Goal: Complete application form: Complete application form

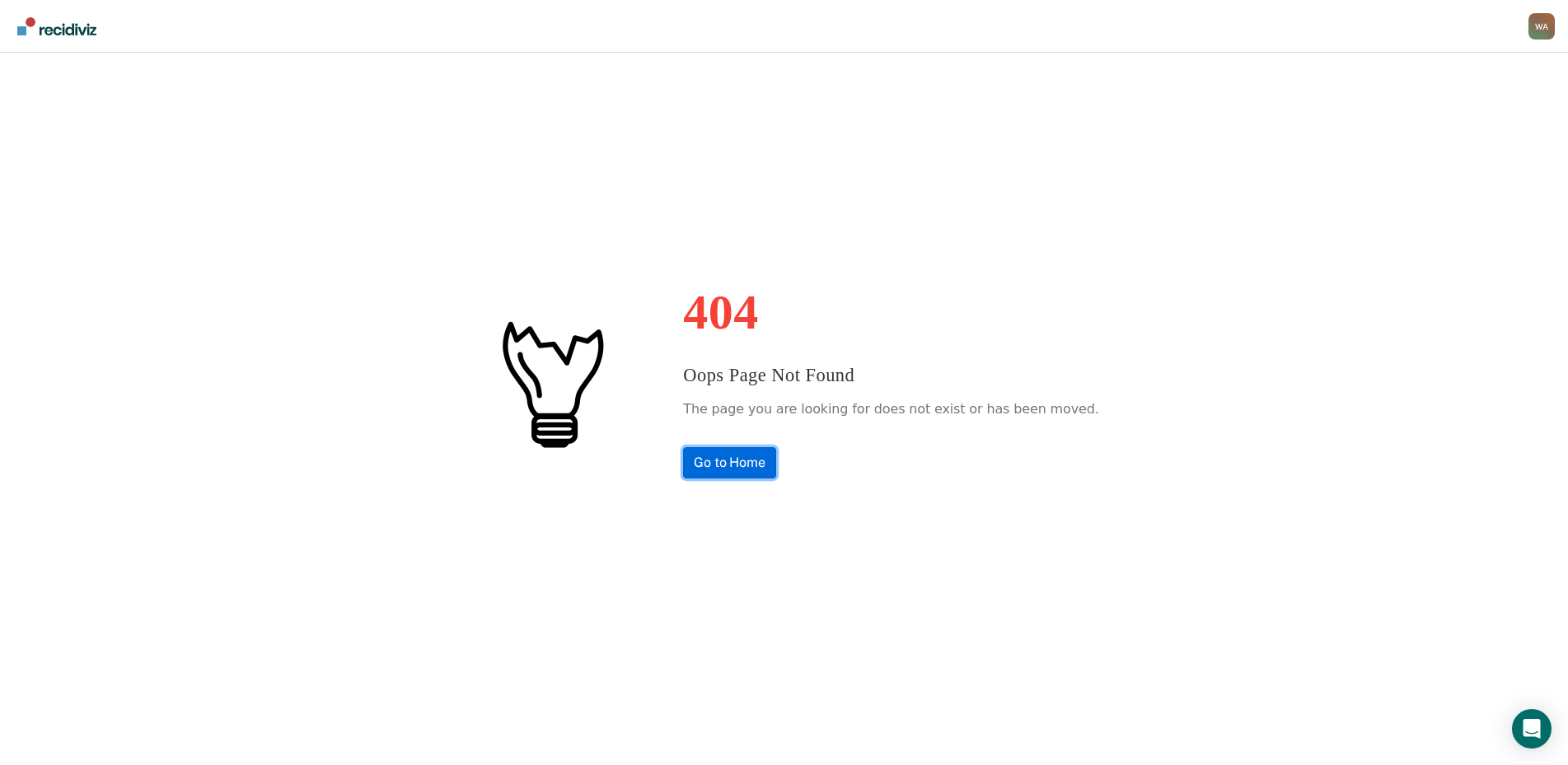
click at [757, 460] on link "Go to Home" at bounding box center [730, 463] width 93 height 31
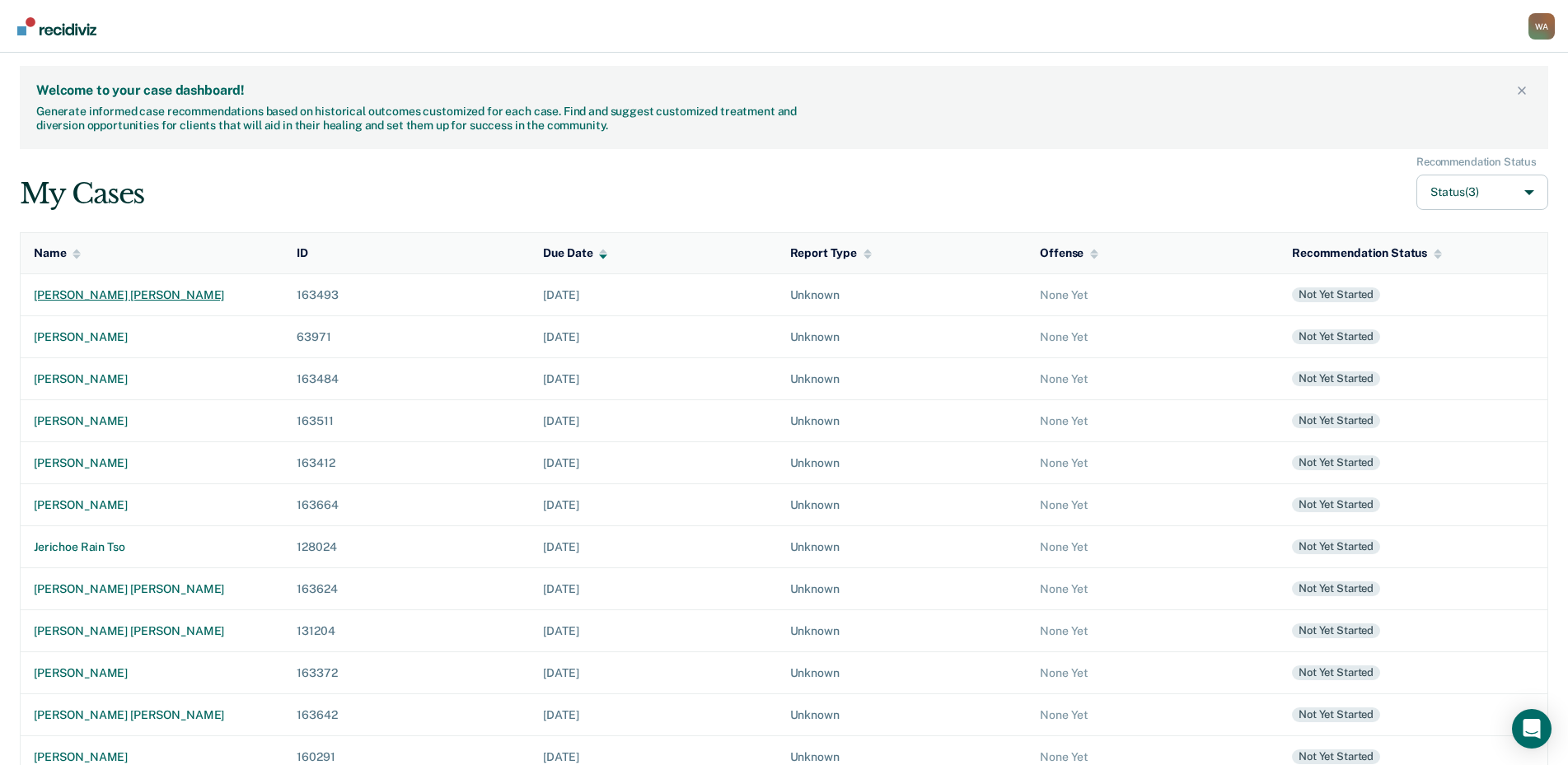
click at [150, 292] on div "tristan andrew barber" at bounding box center [152, 295] width 237 height 14
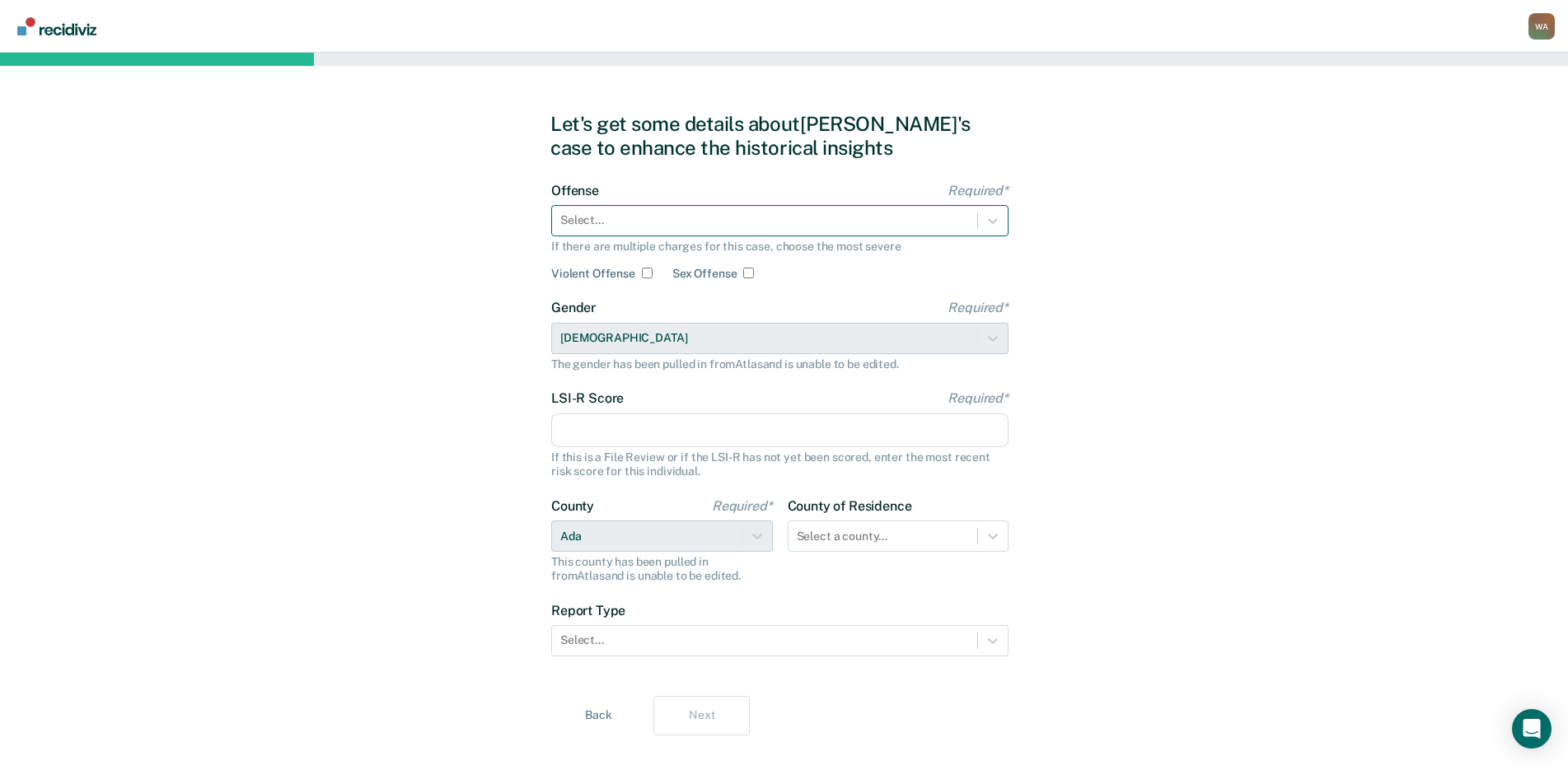
click at [649, 223] on div at bounding box center [765, 220] width 409 height 17
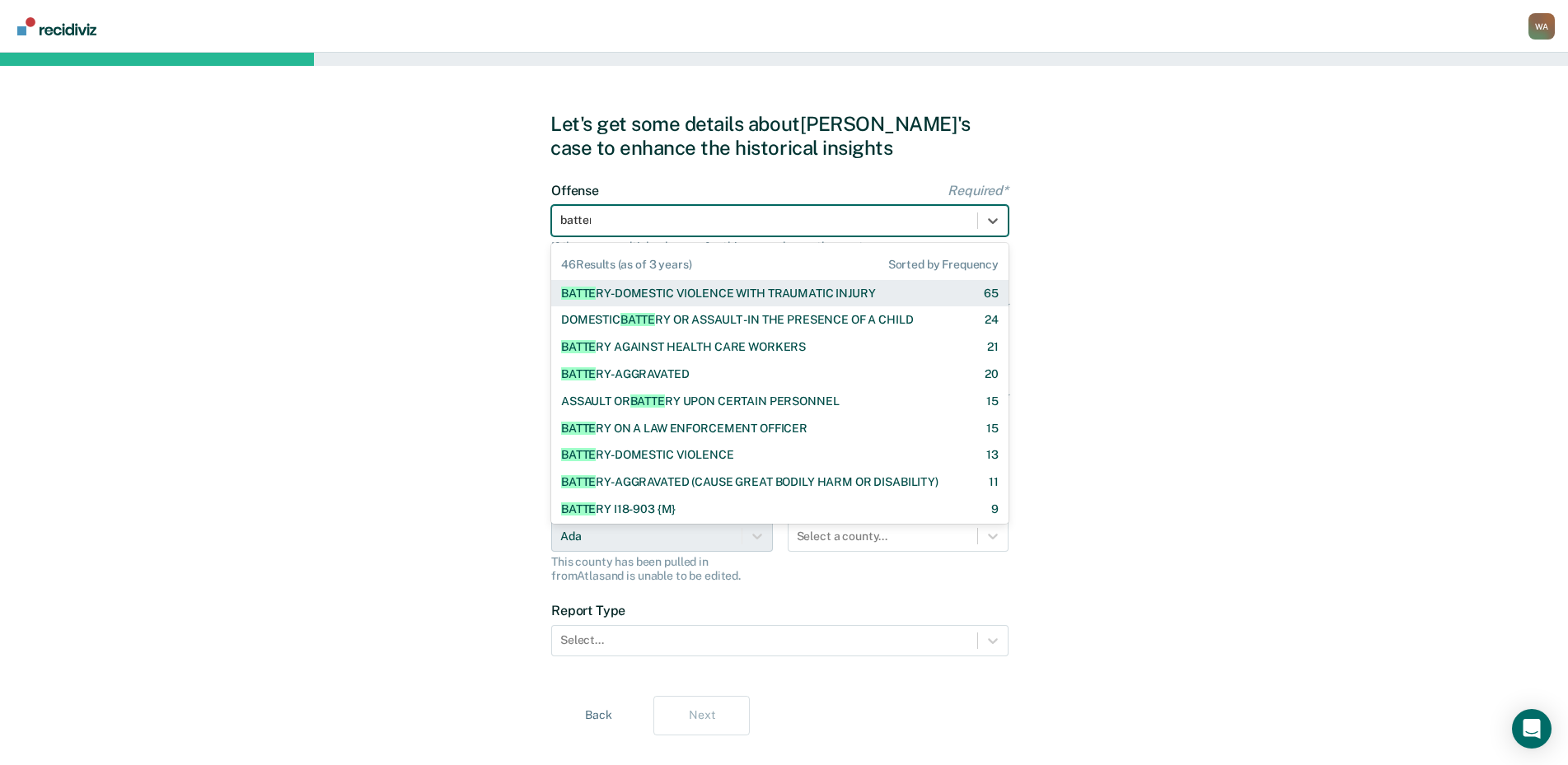
type input "battery"
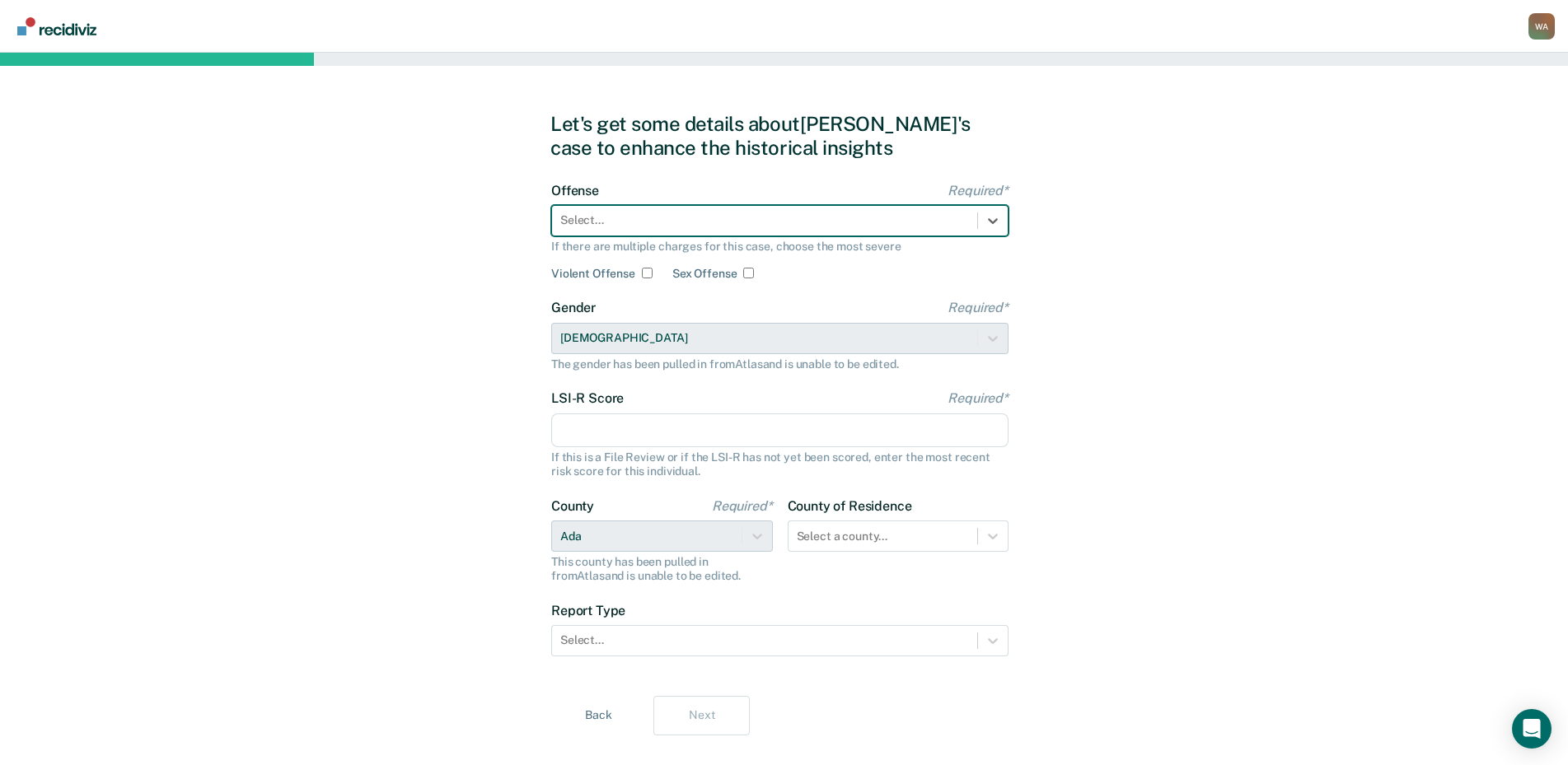
drag, startPoint x: 609, startPoint y: 223, endPoint x: 597, endPoint y: 223, distance: 12.0
click at [597, 223] on div at bounding box center [765, 220] width 409 height 17
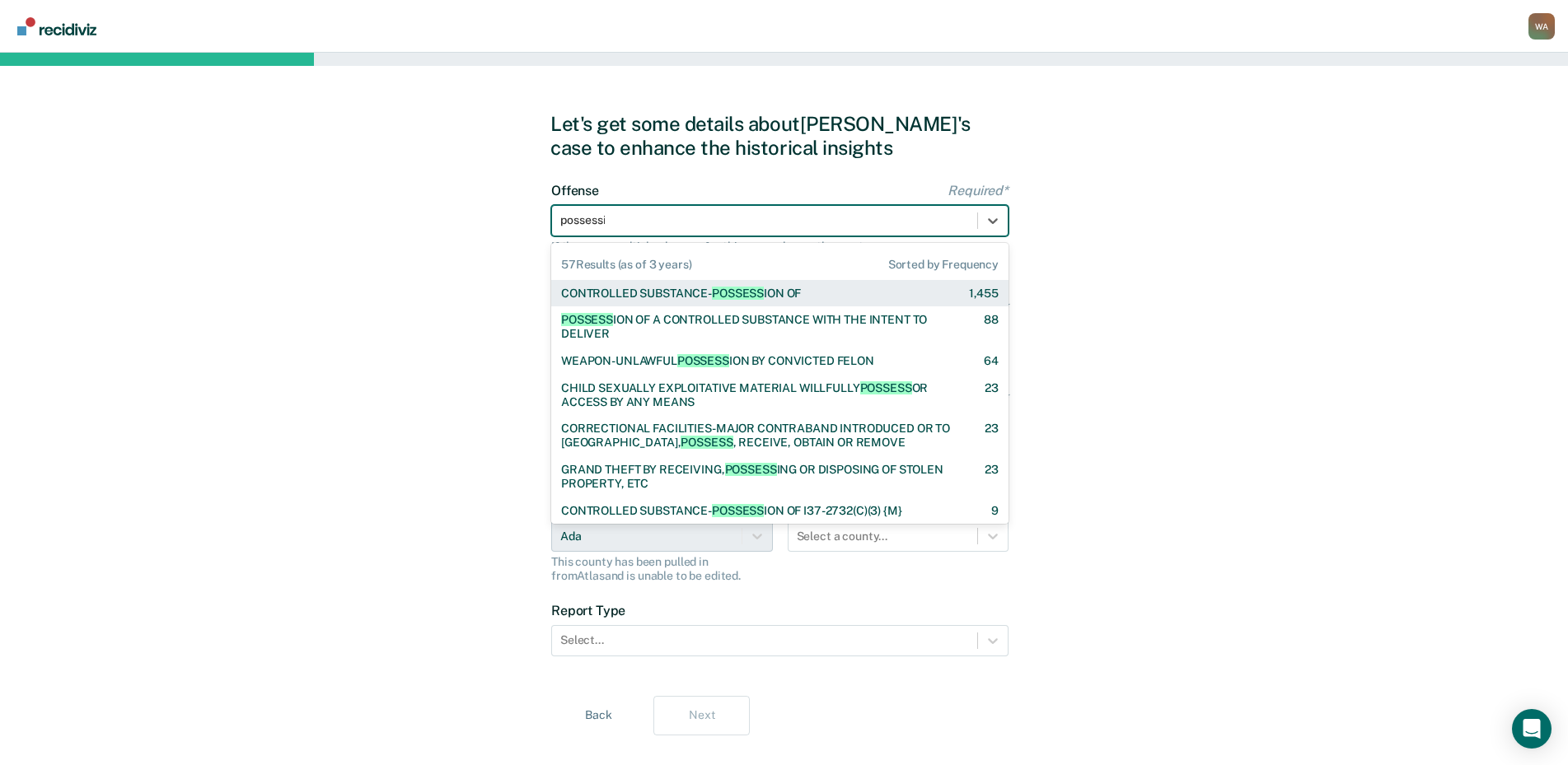
type input "possession"
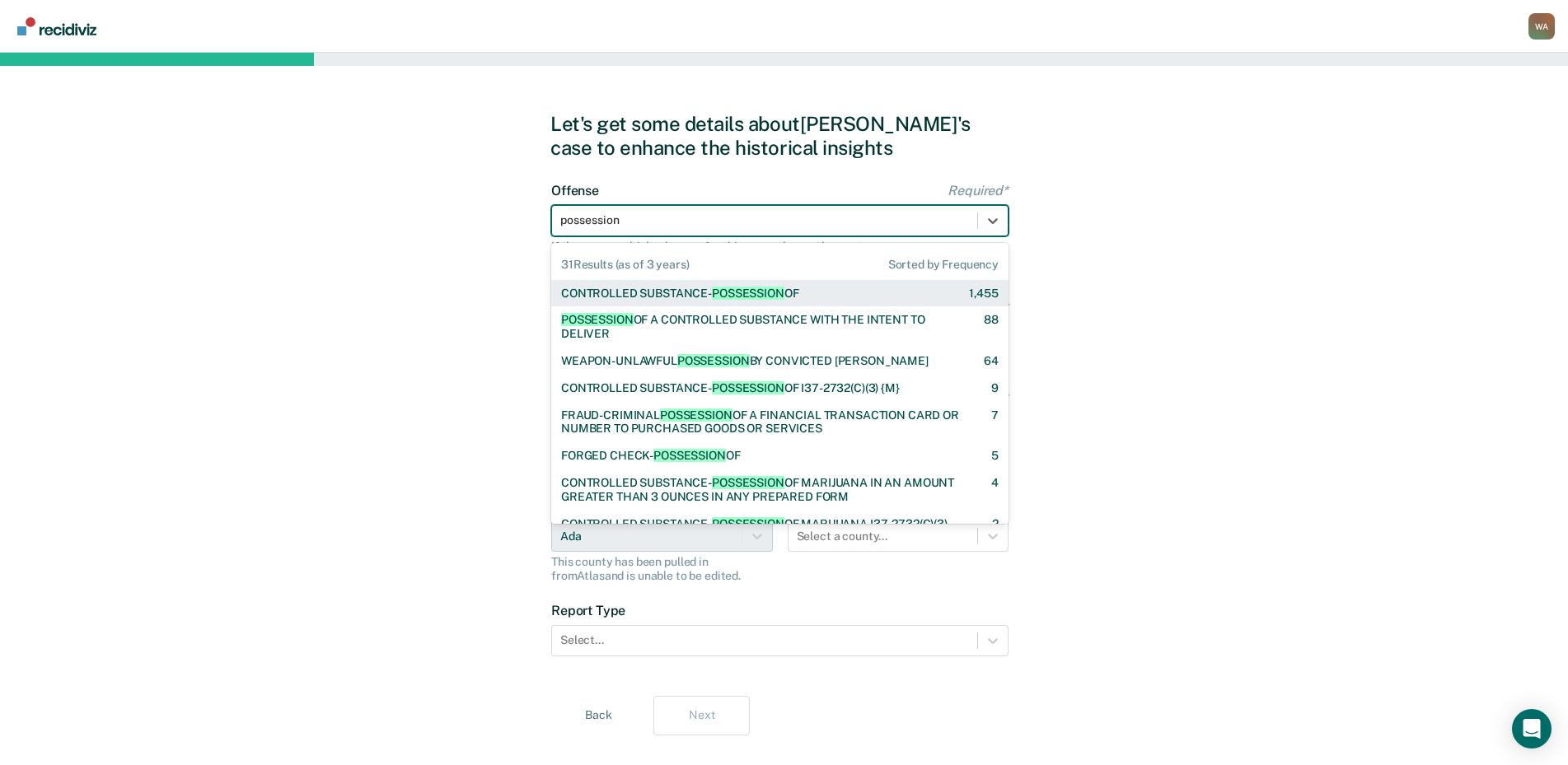
click at [615, 292] on div "CONTROLLED SUBSTANCE- POSSESSION OF" at bounding box center [680, 293] width 238 height 14
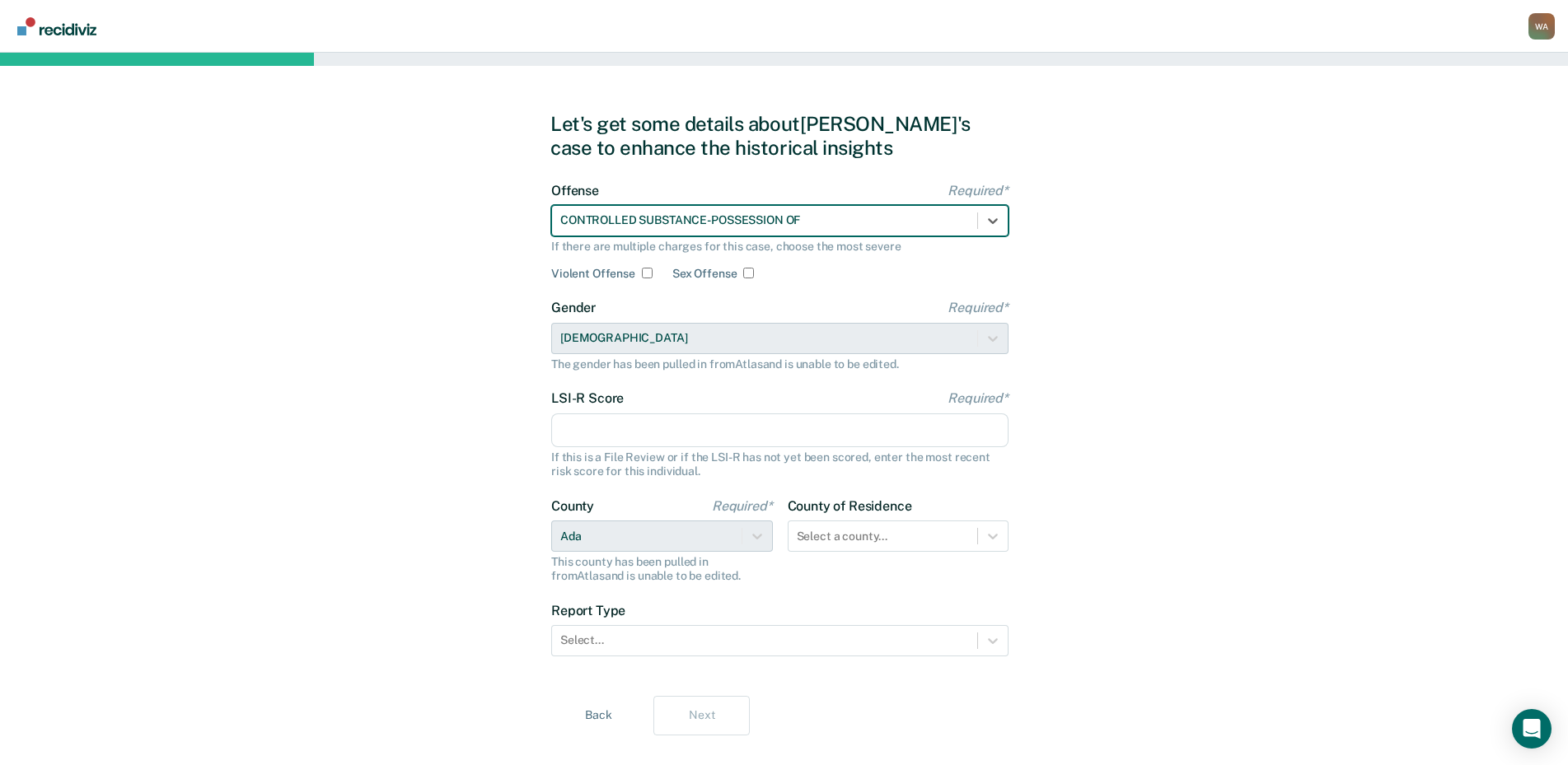
click at [635, 267] on div "Violent Offense" at bounding box center [602, 274] width 101 height 14
click at [646, 270] on input "Violent Offense" at bounding box center [647, 273] width 10 height 10
checkbox input "true"
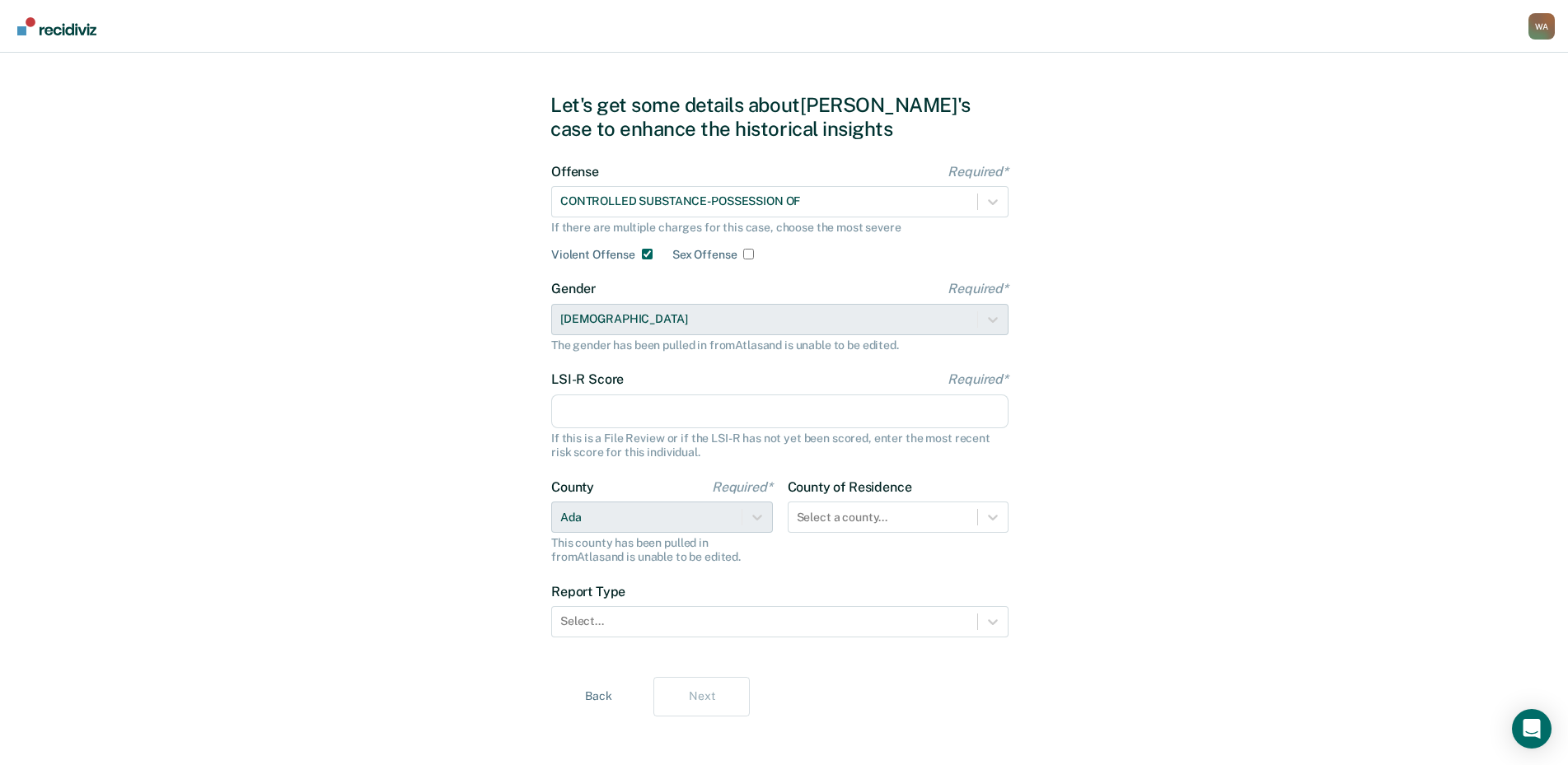
scroll to position [30, 0]
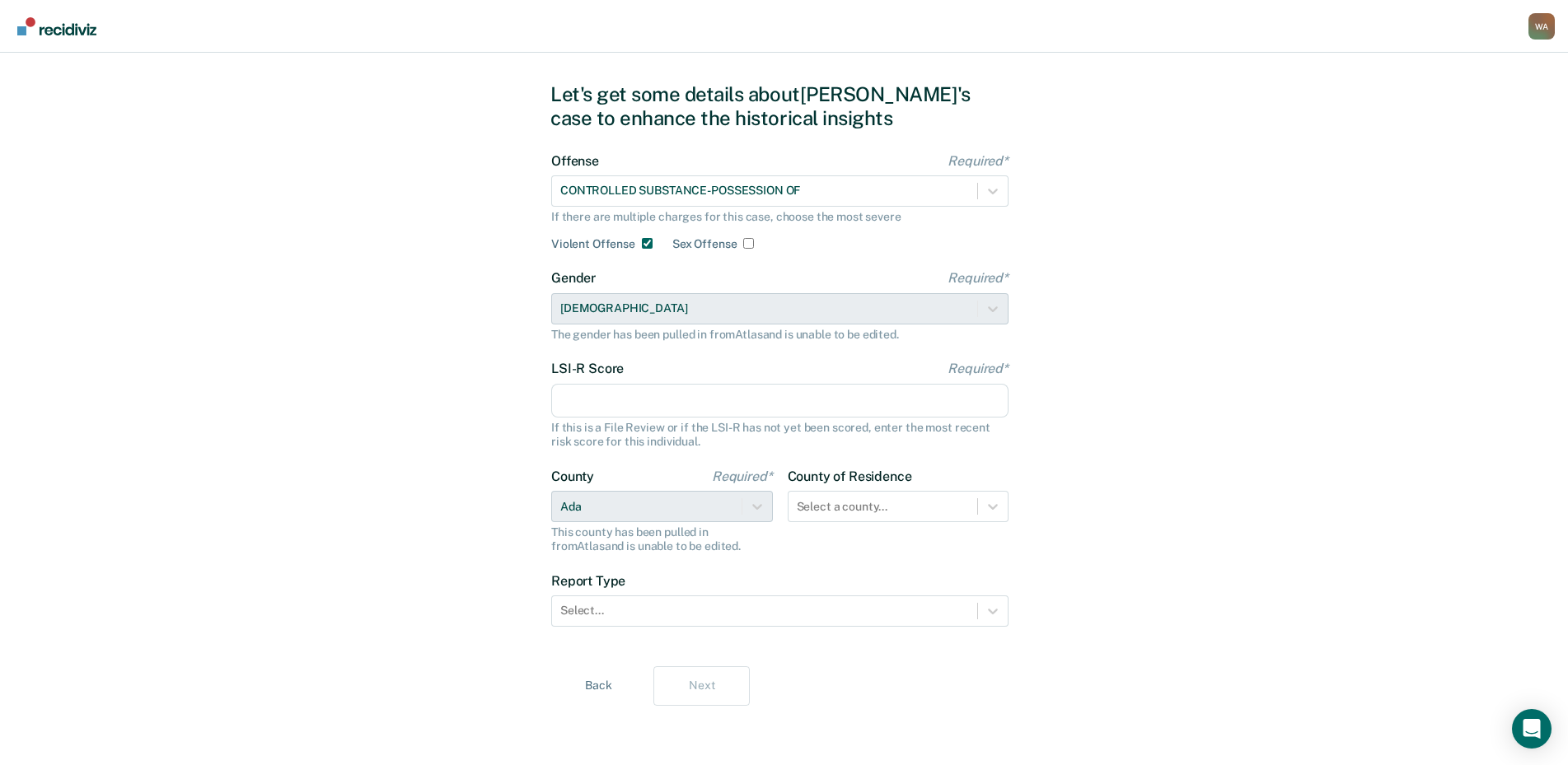
click at [611, 390] on input "LSI-R Score Required*" at bounding box center [779, 401] width 457 height 35
type input "38"
click at [905, 190] on div at bounding box center [765, 191] width 409 height 17
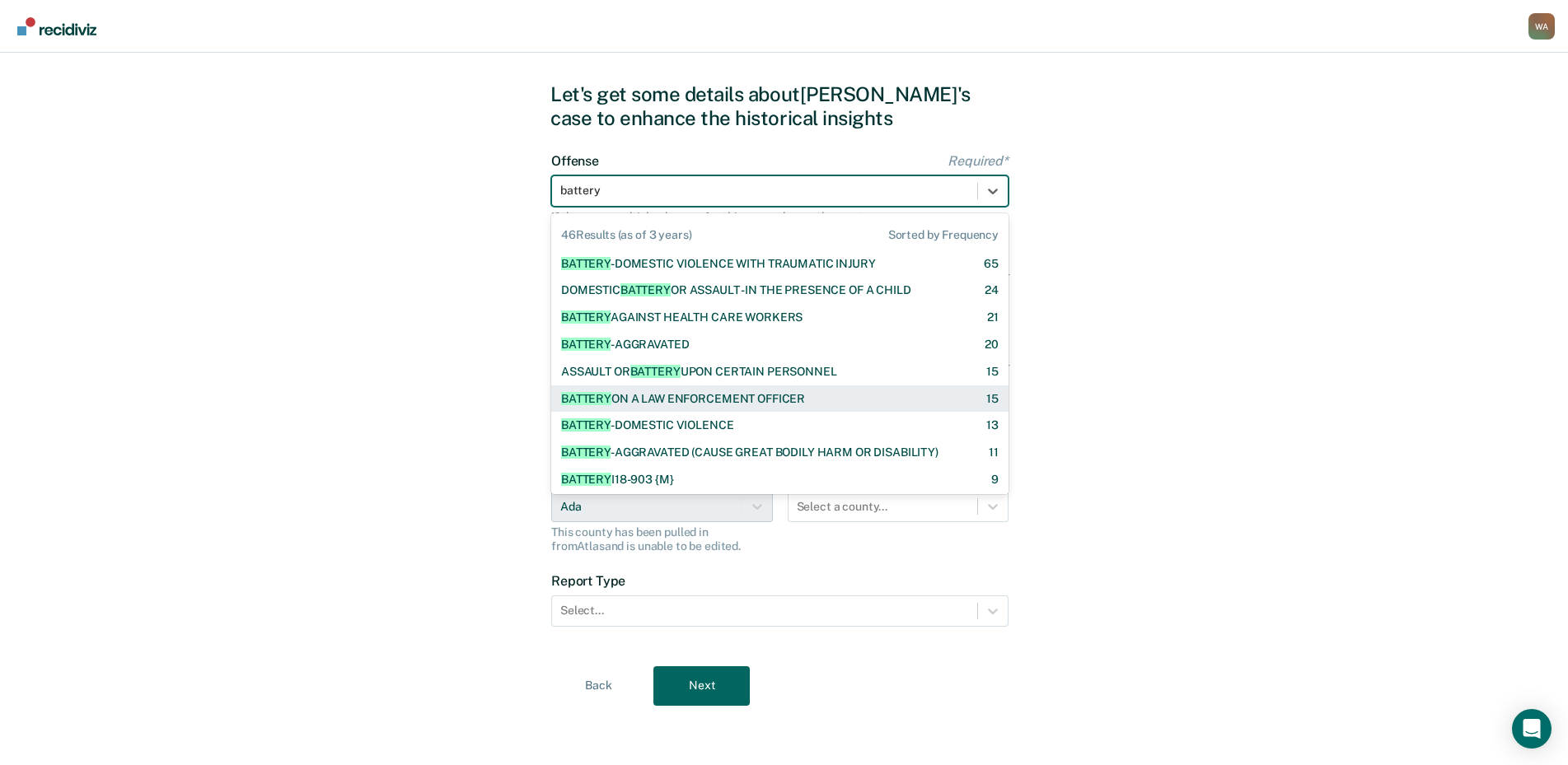
type input "battery"
click at [1148, 278] on div "Let's get some details about Tristan's case to enhance the historical insights …" at bounding box center [784, 394] width 1568 height 742
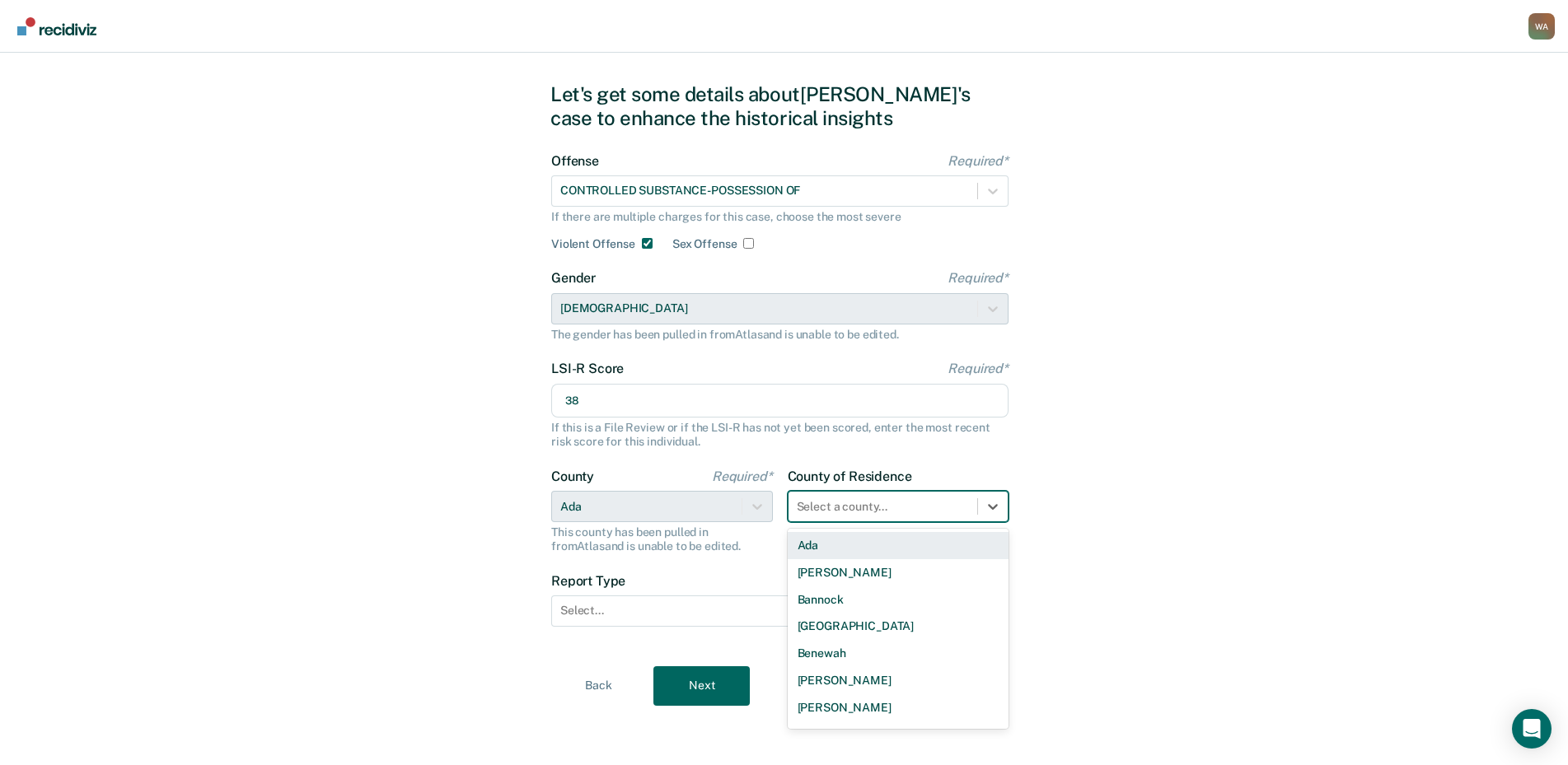
click at [851, 506] on div at bounding box center [883, 507] width 173 height 17
click at [845, 547] on div "Ada" at bounding box center [898, 545] width 222 height 27
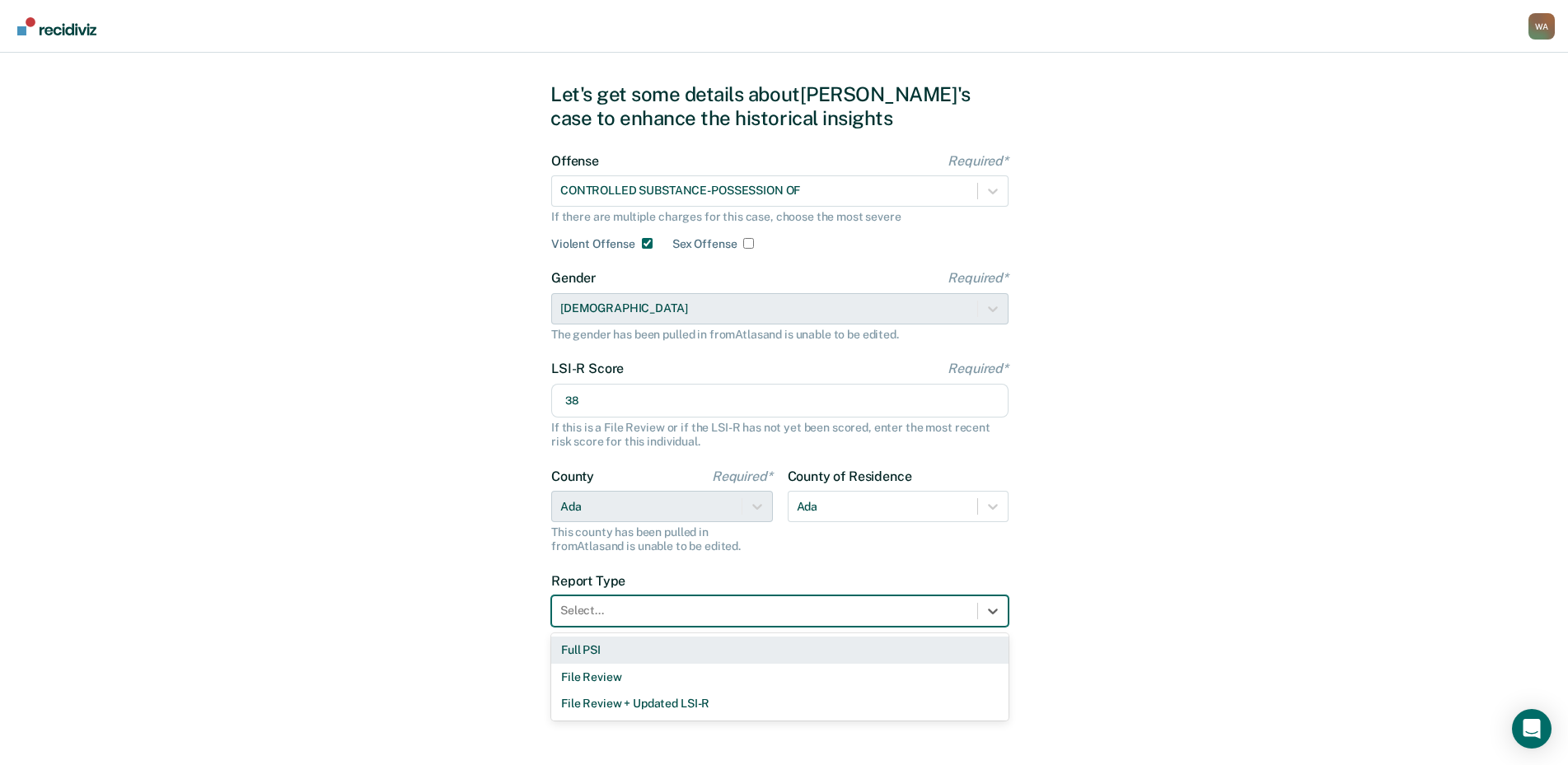
click at [628, 621] on div "Select..." at bounding box center [764, 610] width 425 height 23
click at [607, 650] on div "Full PSI" at bounding box center [779, 650] width 457 height 27
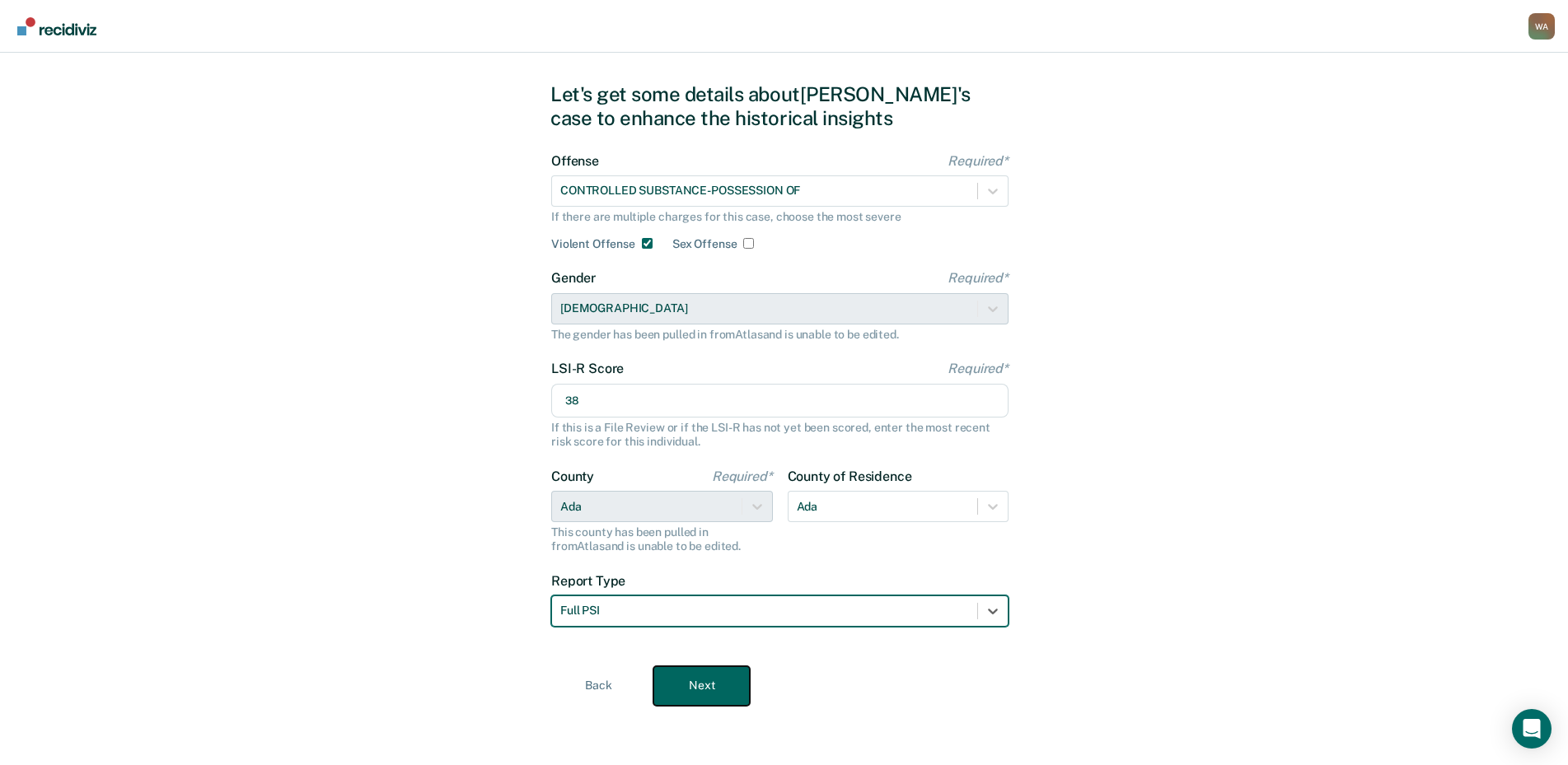
click at [672, 681] on button "Next" at bounding box center [702, 686] width 97 height 39
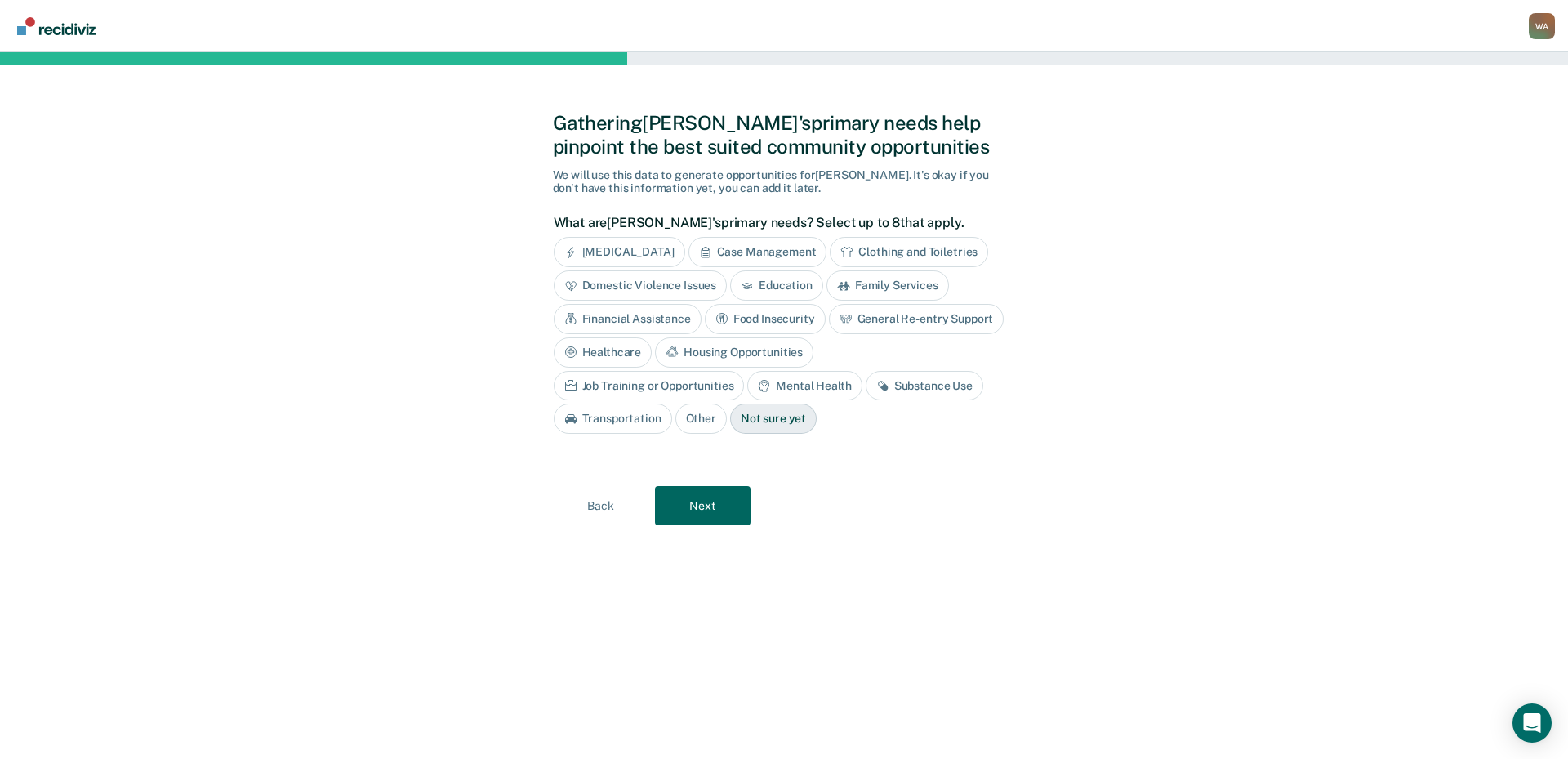
click at [620, 251] on div "Anger Management" at bounding box center [620, 252] width 131 height 30
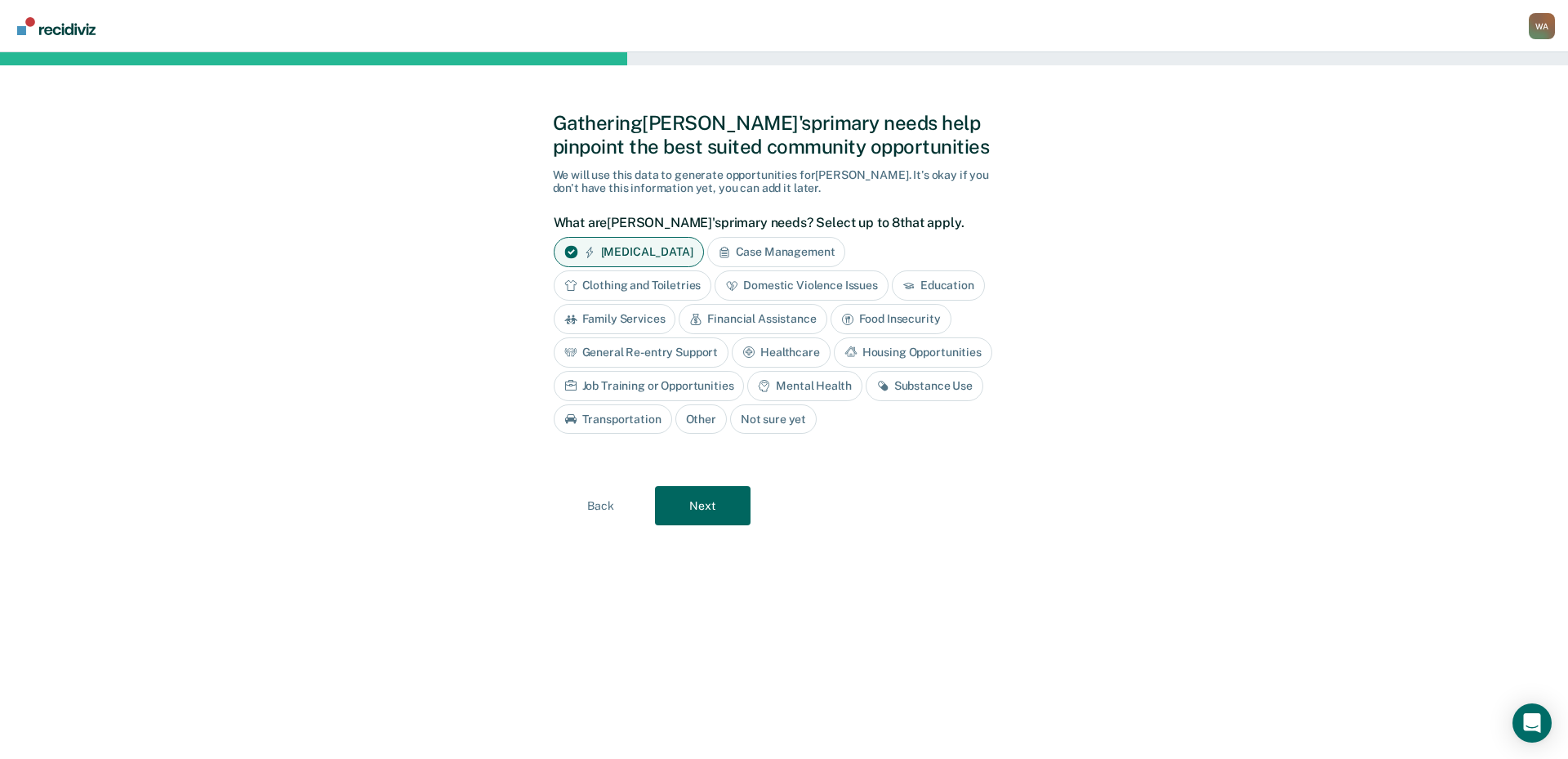
click at [747, 260] on div "Case Management" at bounding box center [777, 252] width 139 height 30
click at [756, 319] on div "Financial Assistance" at bounding box center [753, 319] width 148 height 30
click at [892, 313] on div "Food Insecurity" at bounding box center [910, 319] width 121 height 30
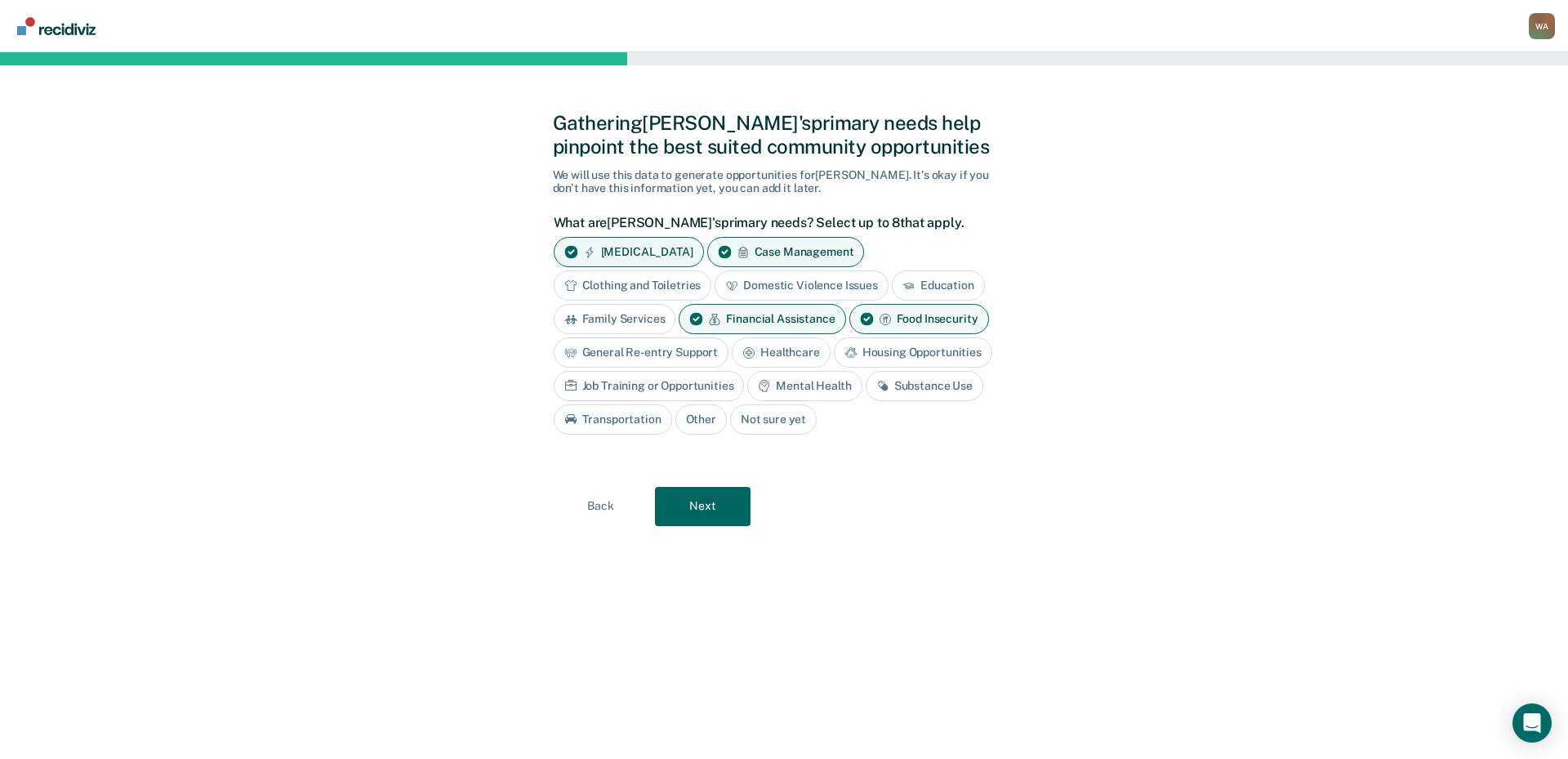
click at [708, 351] on div "General Re-entry Support" at bounding box center [642, 352] width 176 height 30
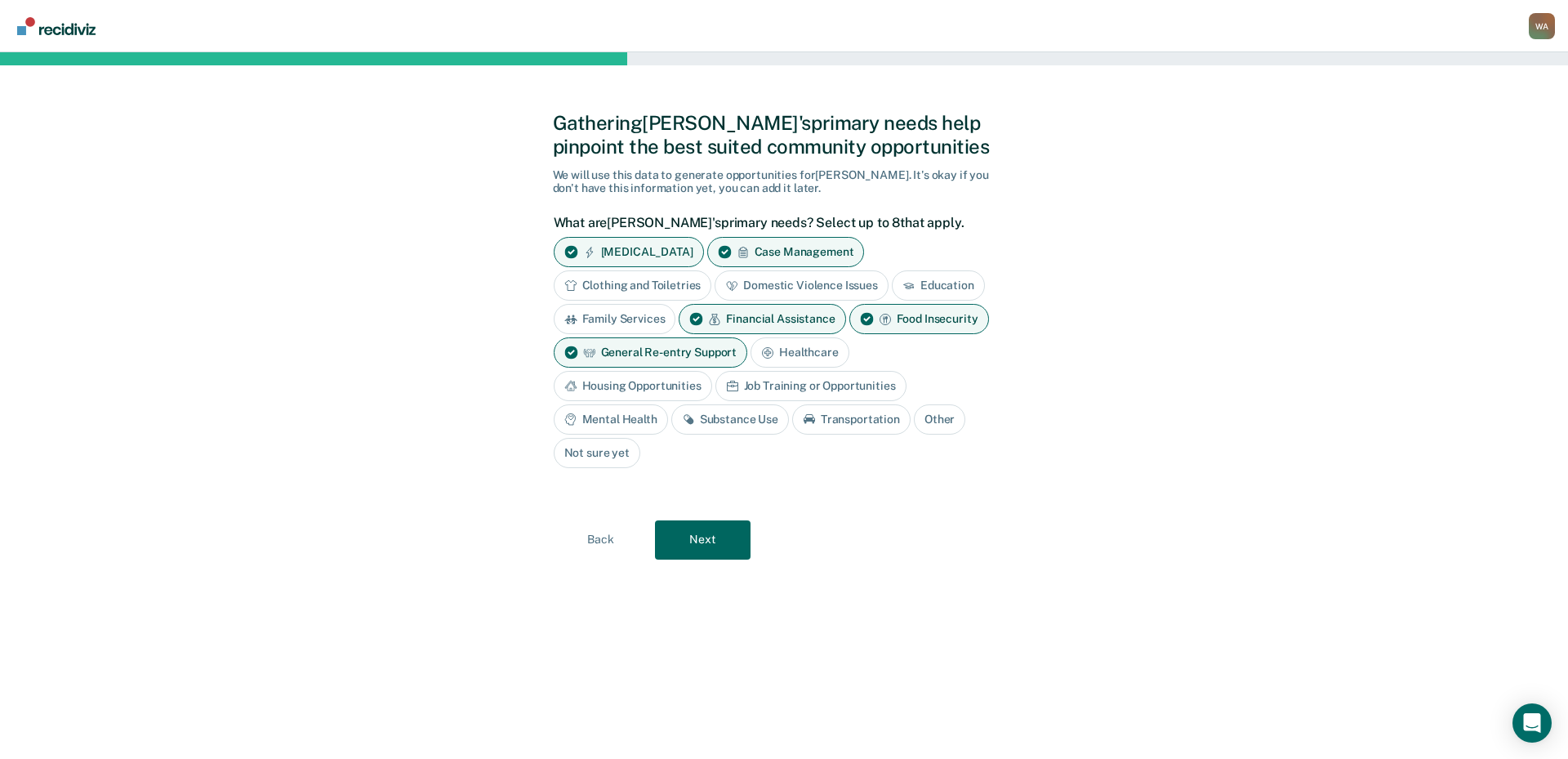
click at [658, 414] on div "Mental Health" at bounding box center [611, 420] width 115 height 30
click at [734, 414] on div "Substance Use" at bounding box center [749, 420] width 117 height 30
click at [681, 392] on div "Housing Opportunities" at bounding box center [633, 386] width 159 height 30
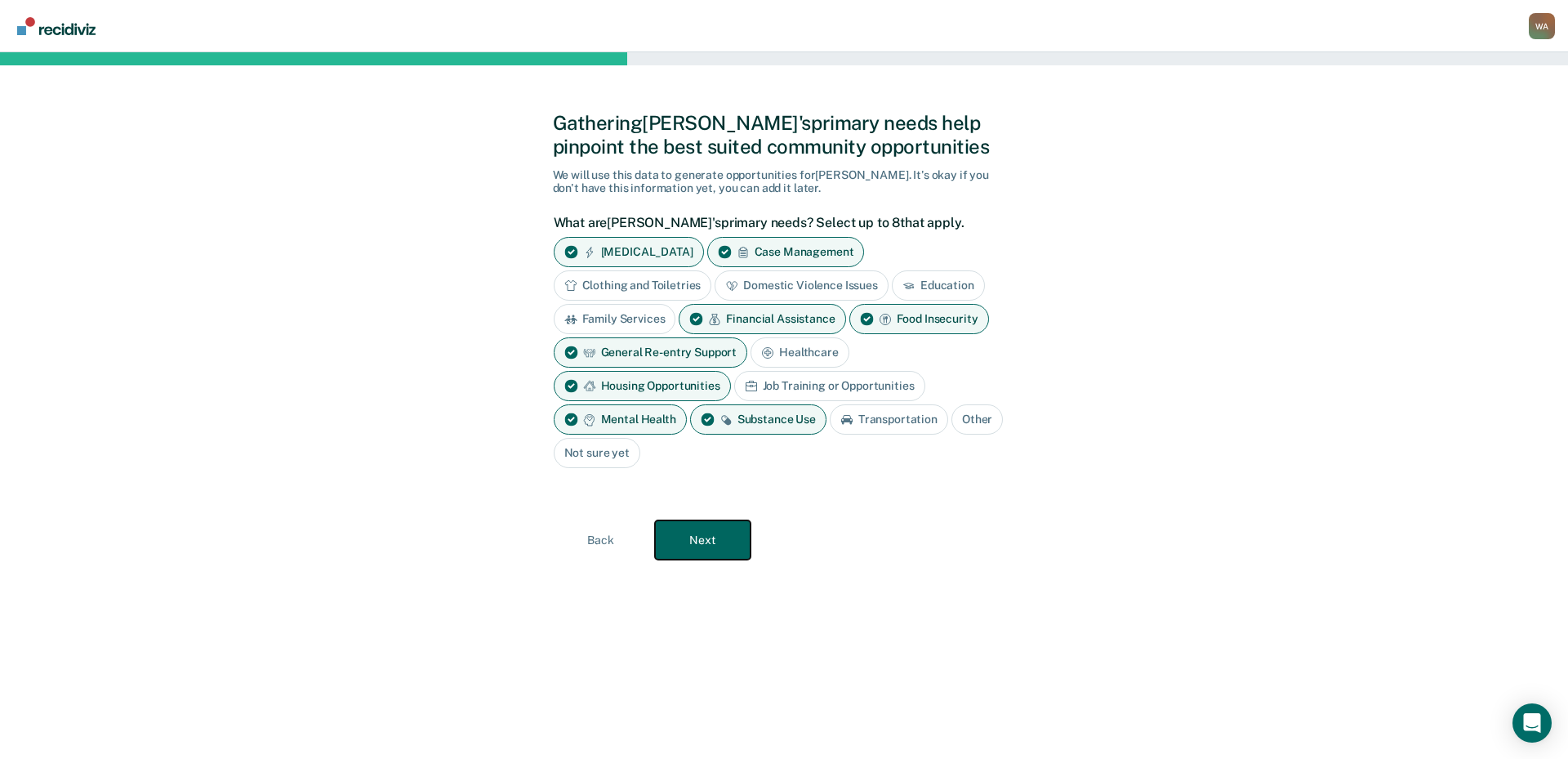
click at [717, 548] on button "Next" at bounding box center [702, 540] width 96 height 39
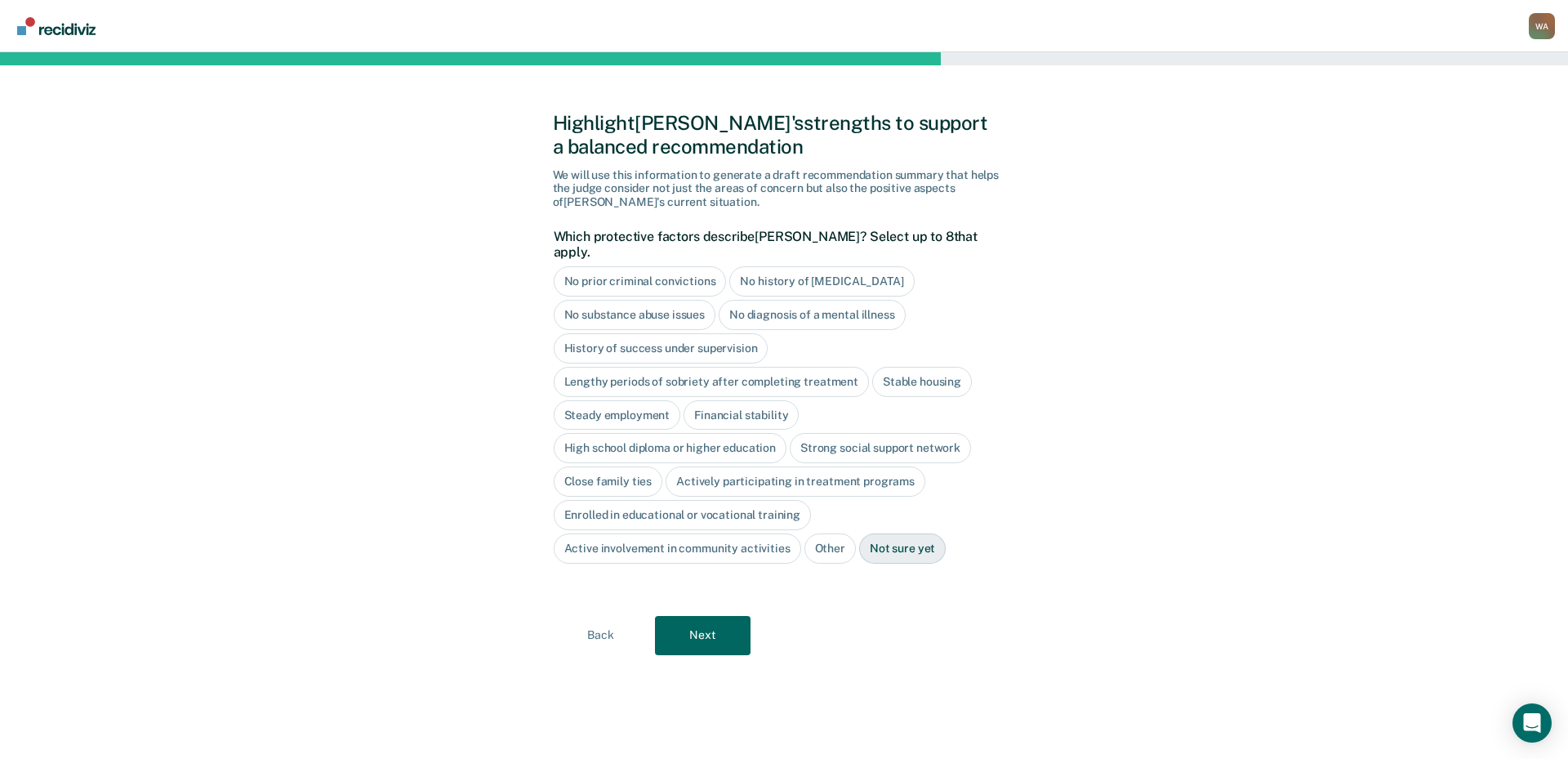
click at [713, 434] on div "High school diploma or higher education" at bounding box center [671, 448] width 234 height 30
click at [628, 467] on div "Close family ties" at bounding box center [608, 482] width 110 height 30
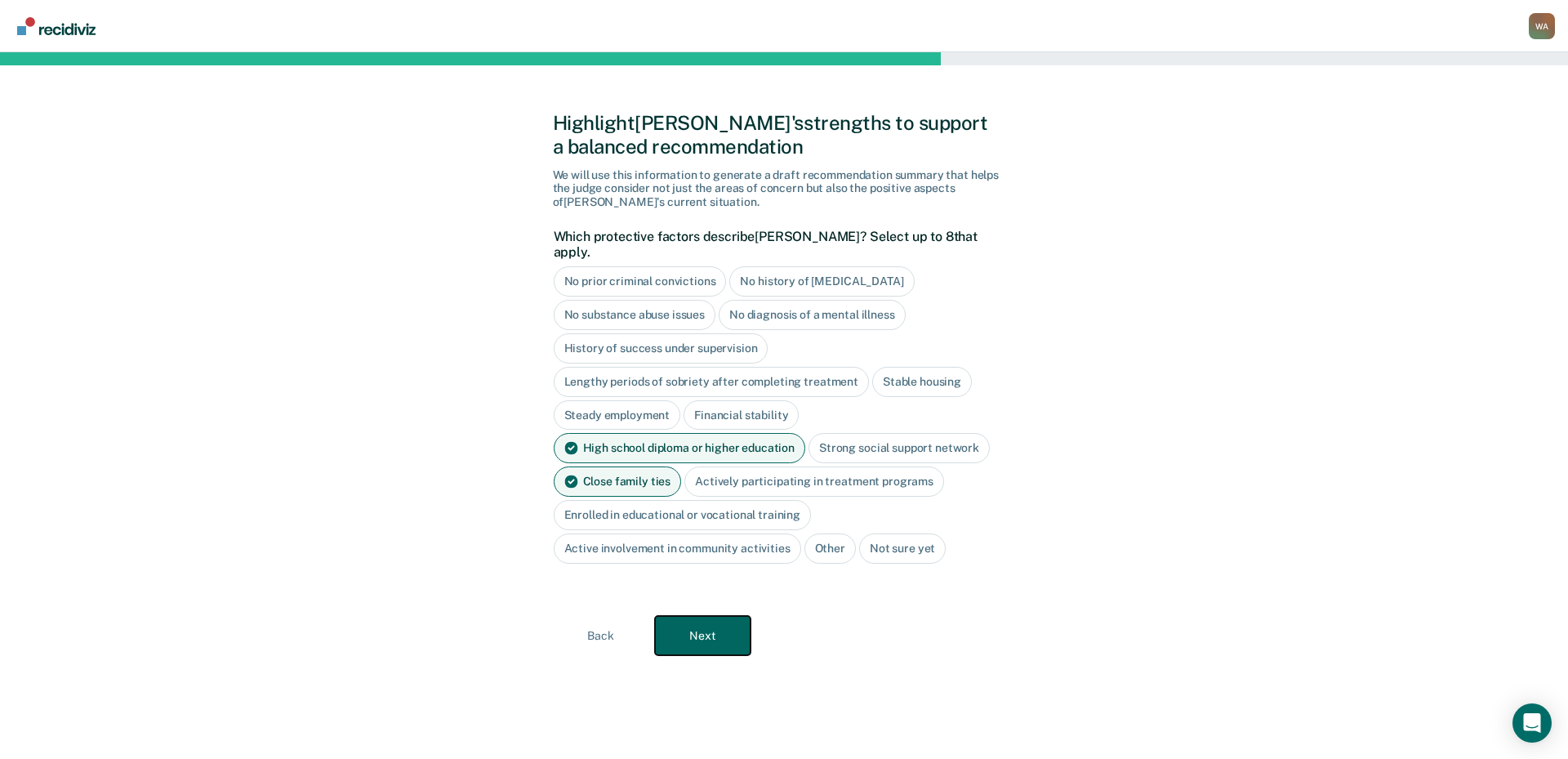
click at [734, 619] on button "Next" at bounding box center [702, 636] width 96 height 39
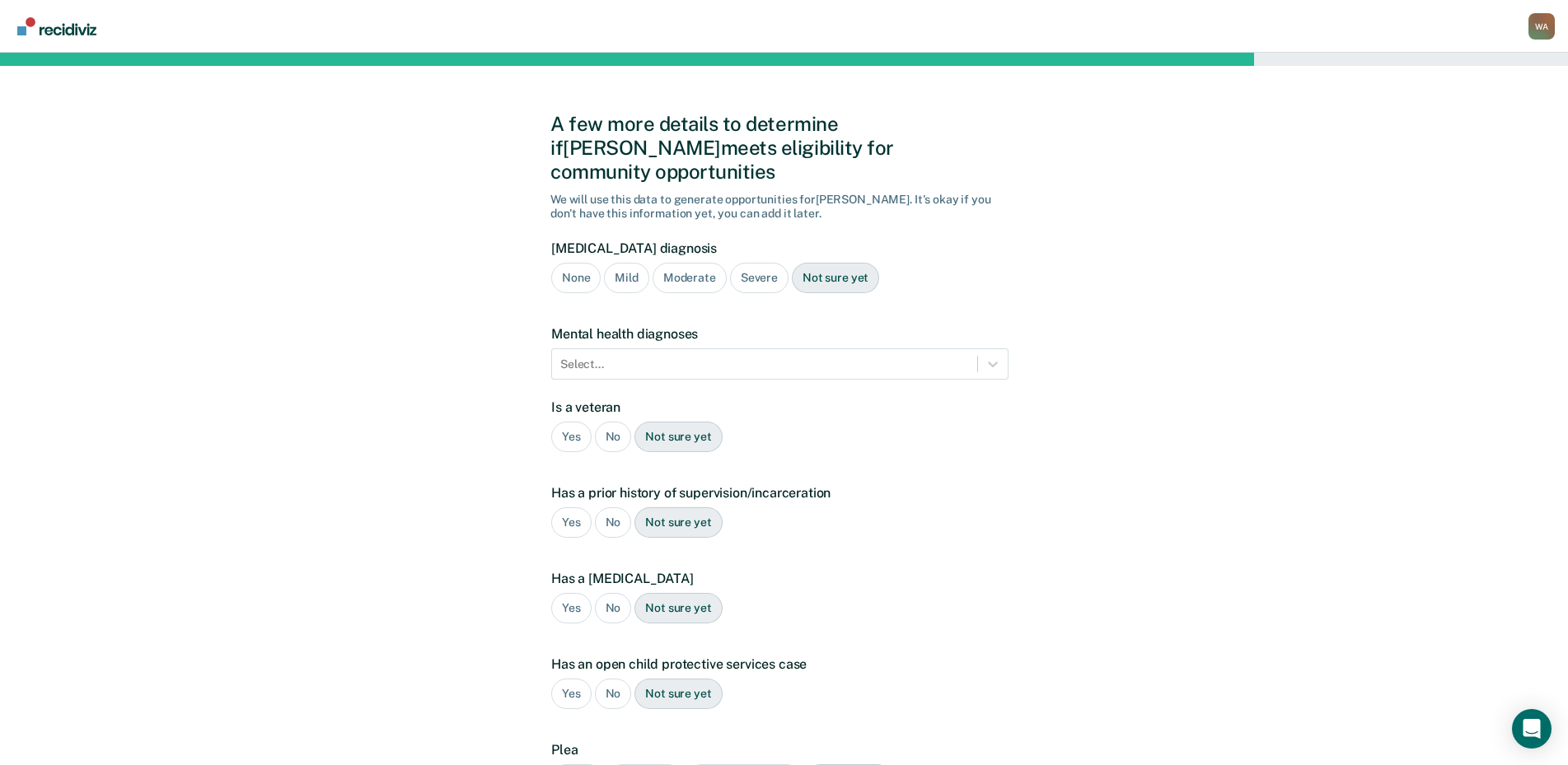
click at [771, 263] on div "Severe" at bounding box center [759, 278] width 58 height 30
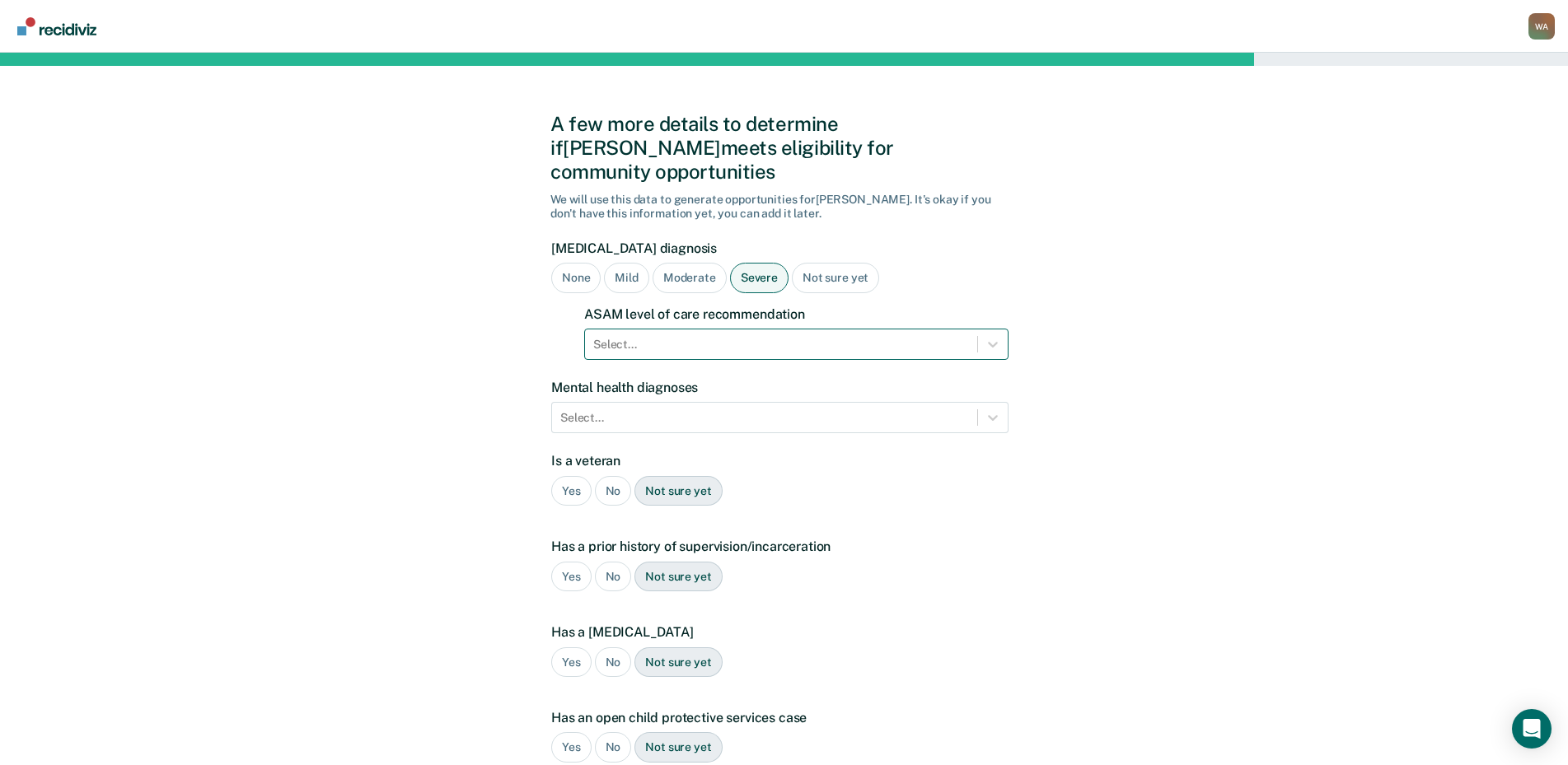
click at [656, 336] on div at bounding box center [782, 345] width 376 height 17
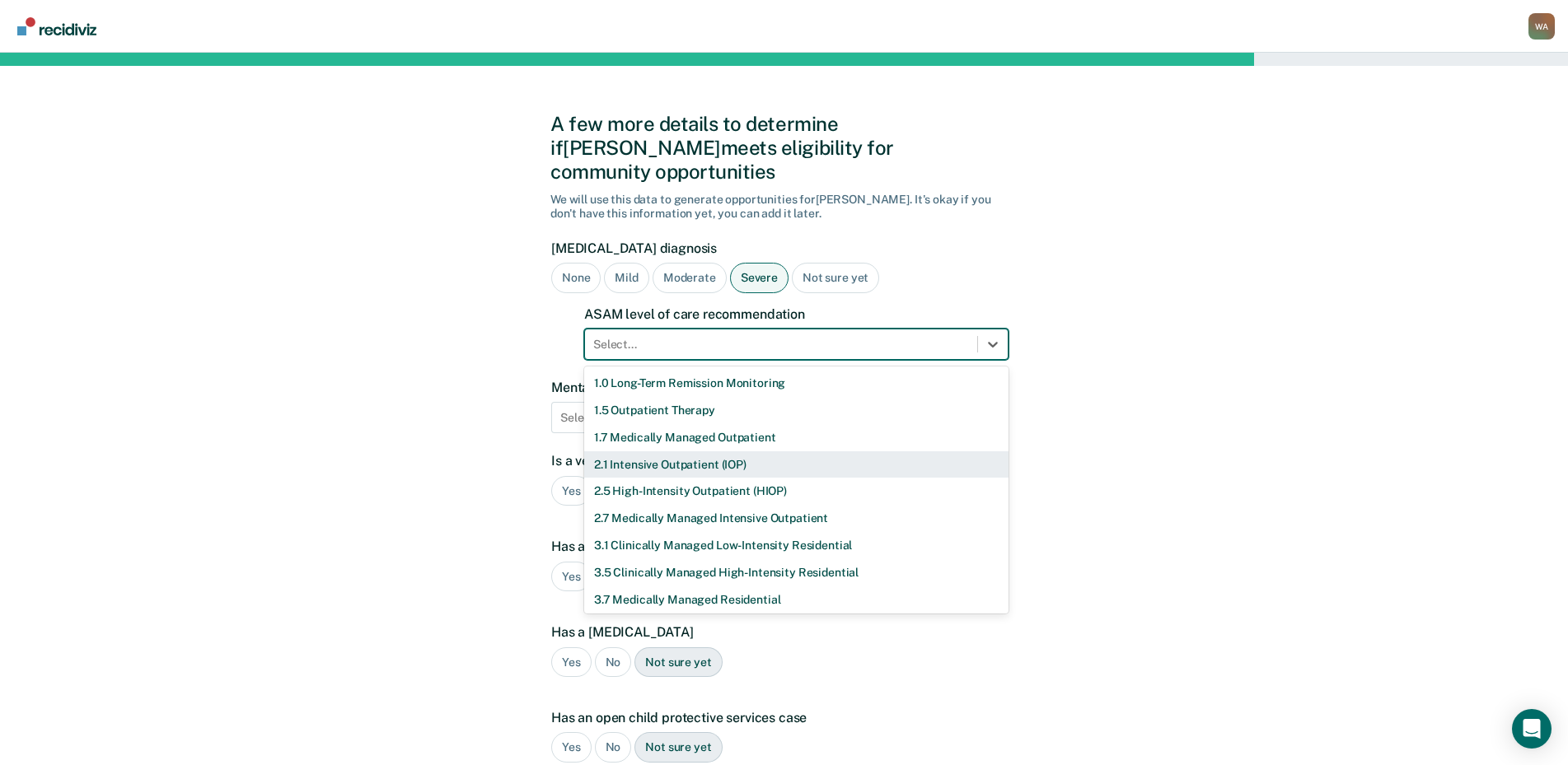
click at [655, 452] on div "2.1 Intensive Outpatient (IOP)" at bounding box center [796, 465] width 424 height 27
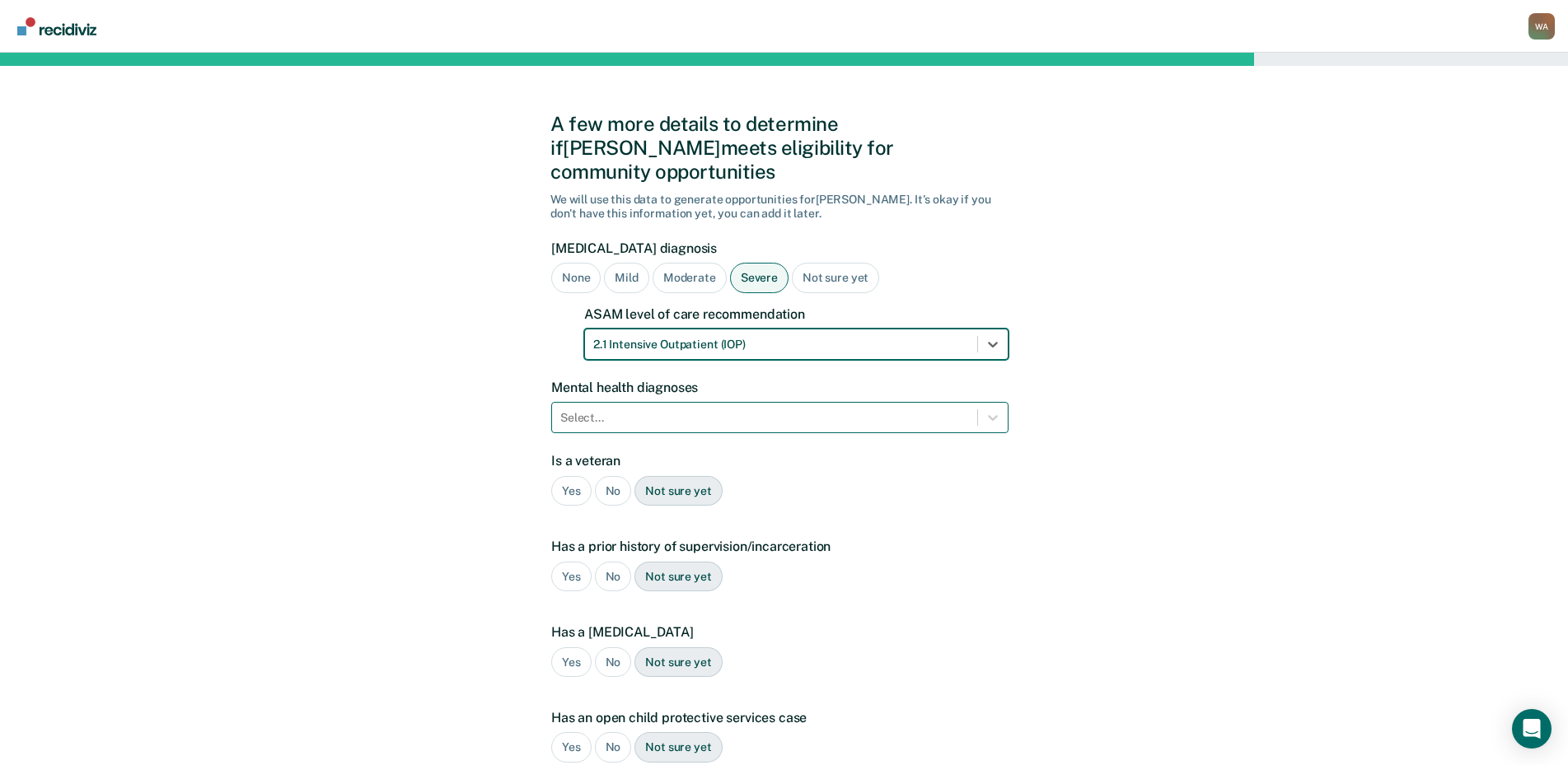
click at [633, 409] on div at bounding box center [765, 418] width 409 height 17
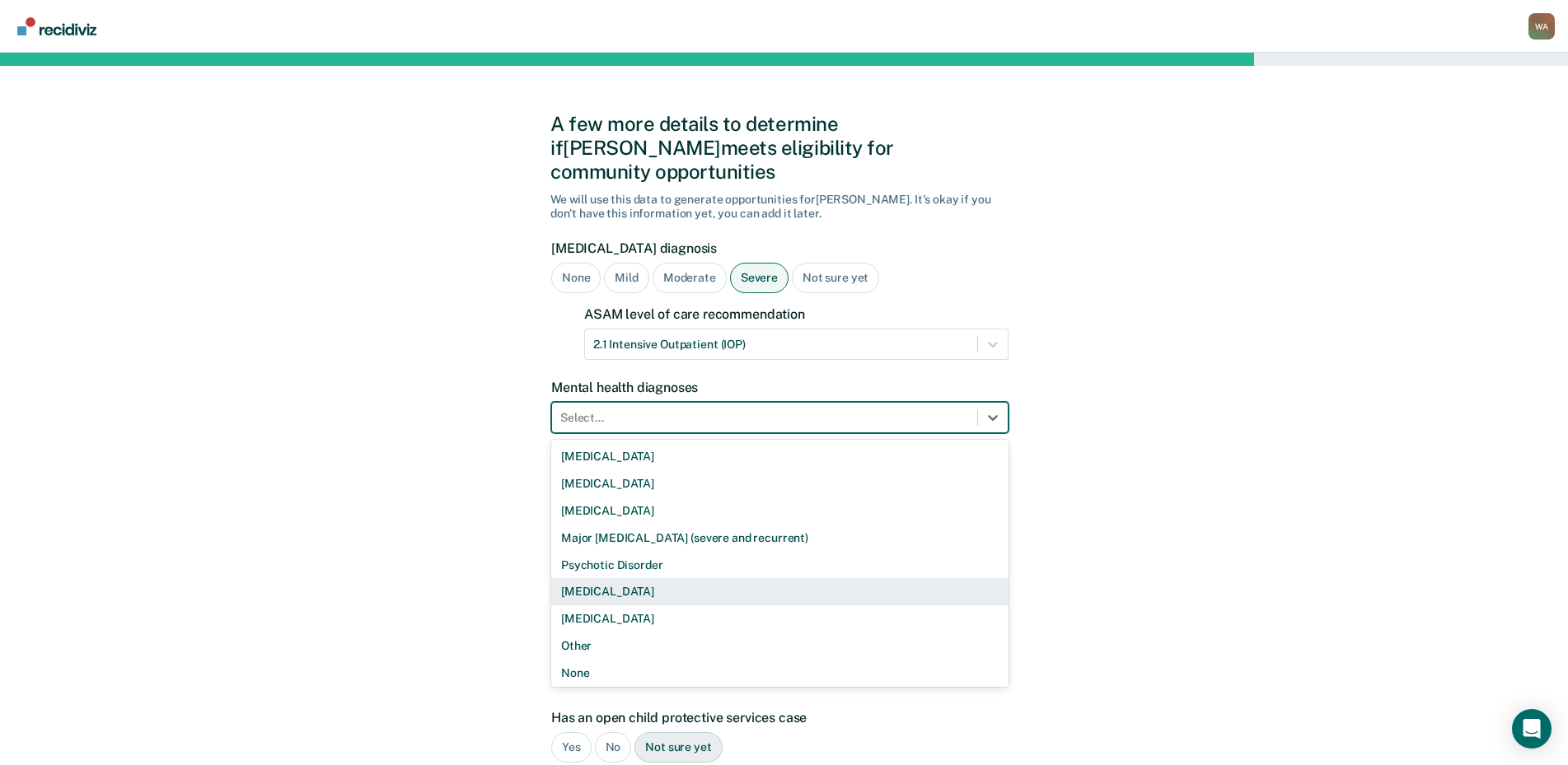
click at [628, 579] on div "Schizophrenia" at bounding box center [779, 592] width 457 height 27
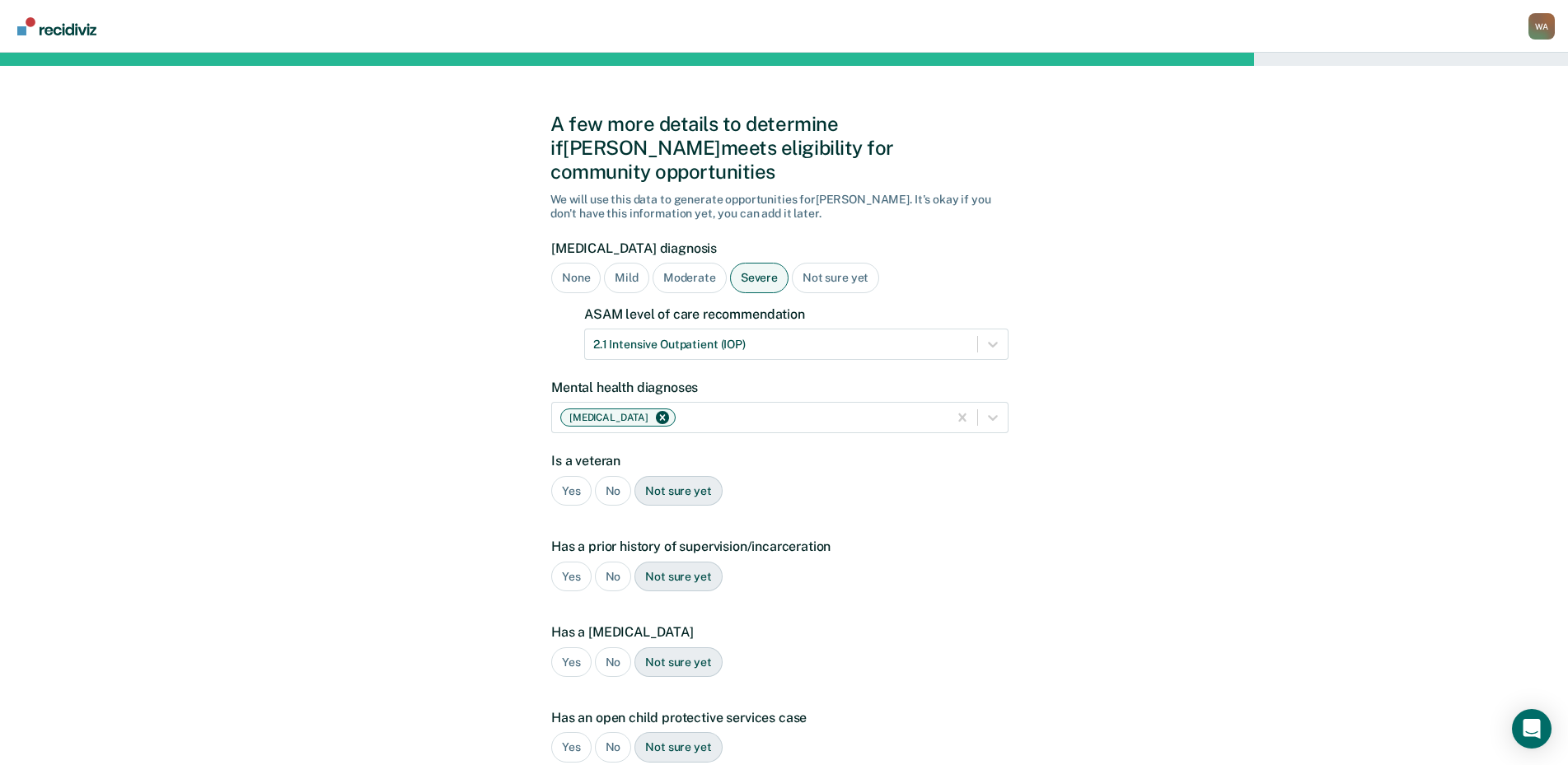
click at [608, 476] on div "No" at bounding box center [613, 491] width 37 height 30
click at [986, 409] on icon at bounding box center [993, 417] width 17 height 17
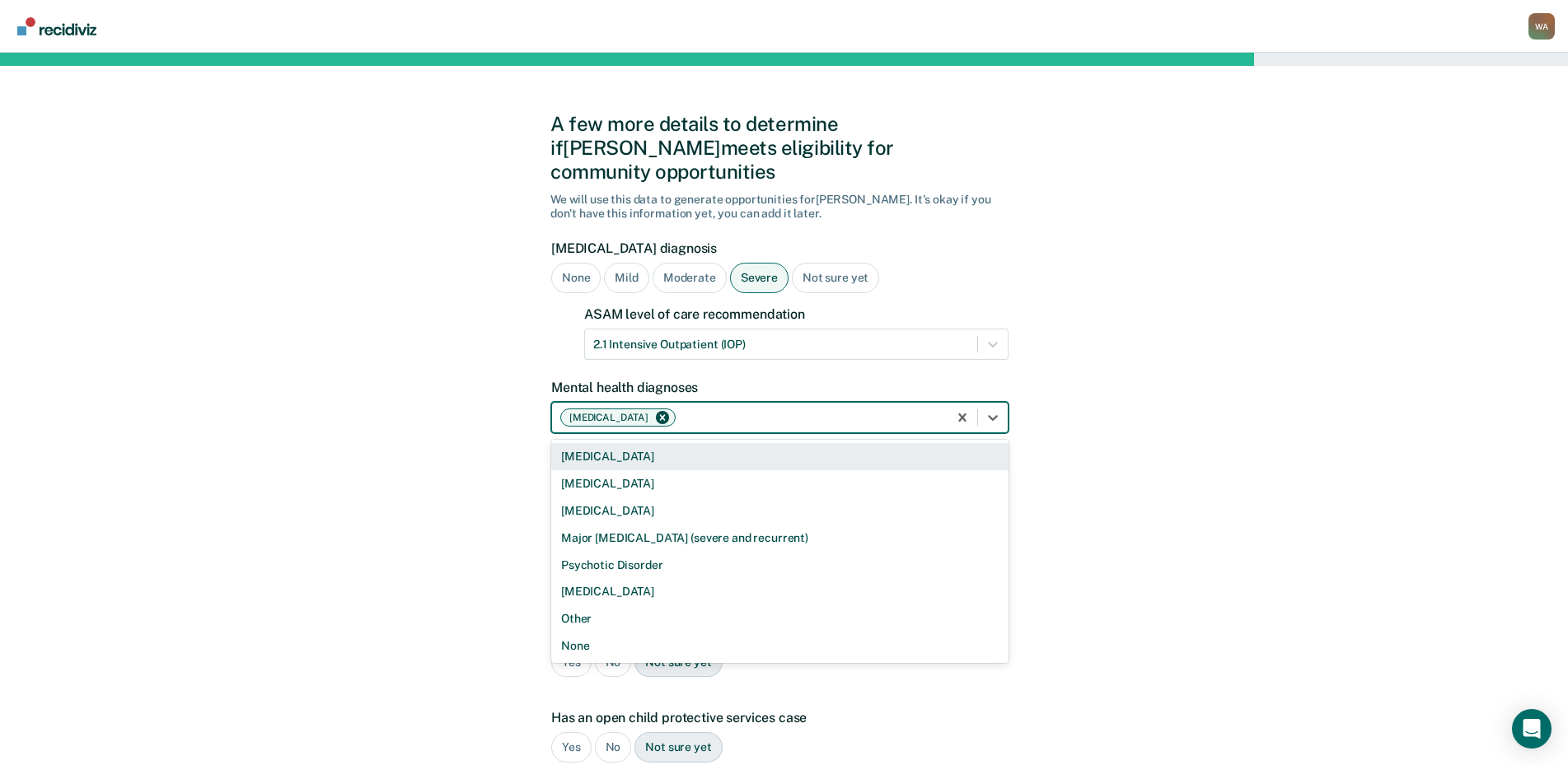
click at [656, 443] on div "Bipolar Disorder" at bounding box center [779, 456] width 457 height 27
click at [993, 416] on icon at bounding box center [993, 419] width 10 height 6
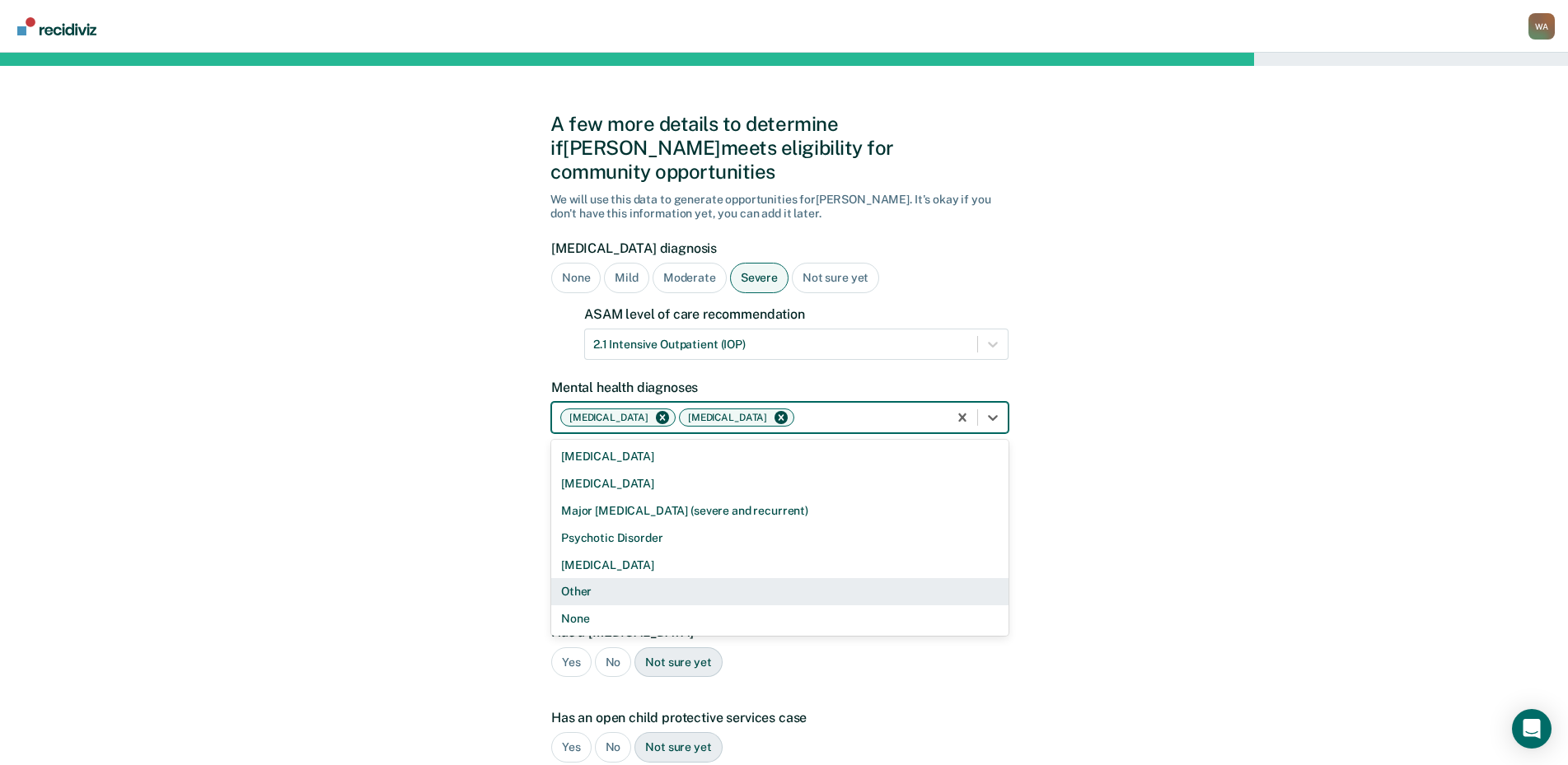
click at [690, 579] on div "Other" at bounding box center [779, 592] width 457 height 27
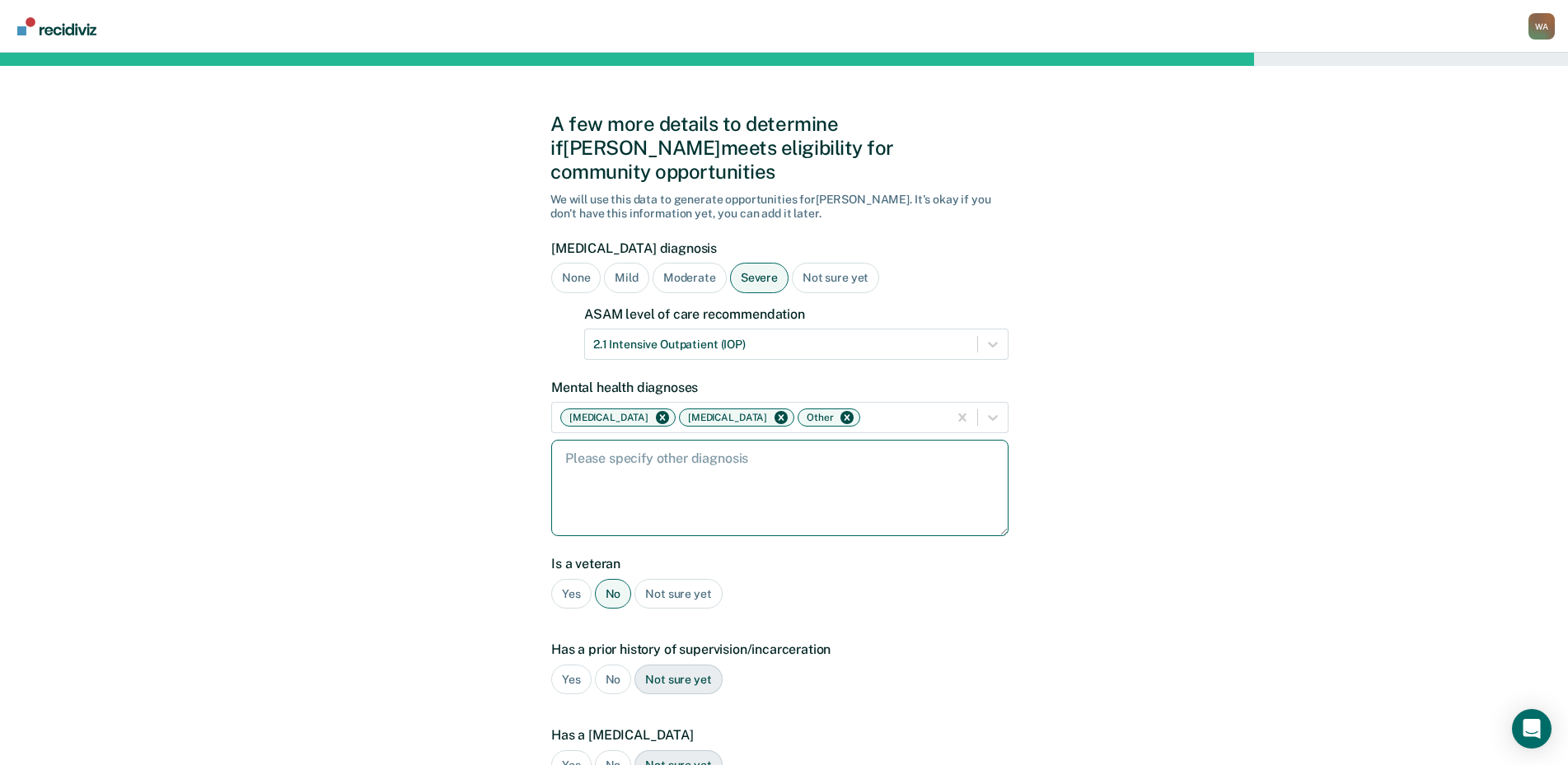
click at [720, 457] on textarea at bounding box center [779, 487] width 457 height 97
type textarea "Posttraumatic Stress Disorder"
click at [913, 579] on div "Yes No Not sure yet" at bounding box center [779, 594] width 457 height 30
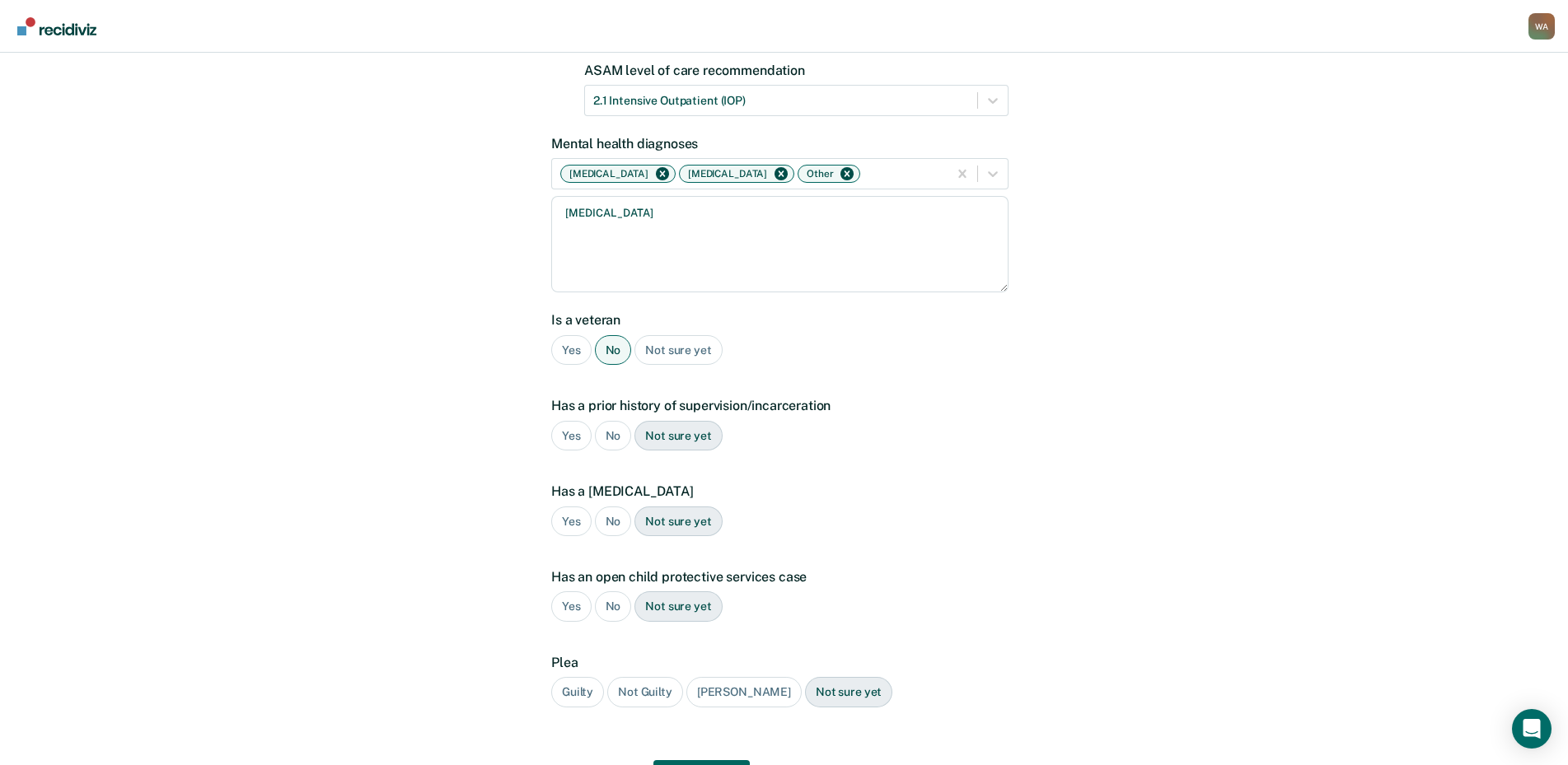
scroll to position [247, 0]
click at [580, 418] on div "Yes" at bounding box center [571, 433] width 40 height 30
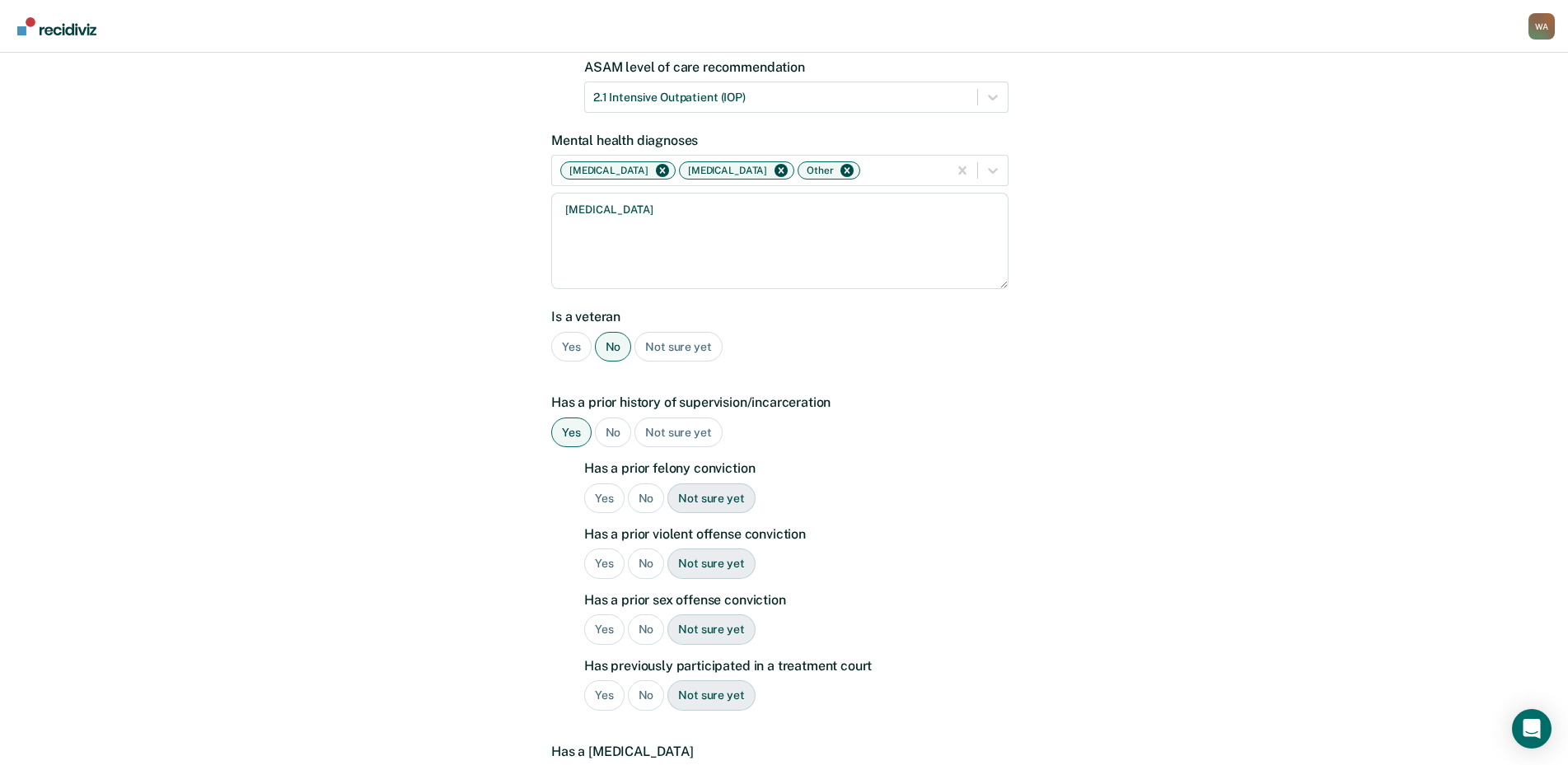
click at [640, 484] on div "No" at bounding box center [646, 499] width 37 height 30
click at [613, 548] on div "Yes" at bounding box center [604, 563] width 40 height 30
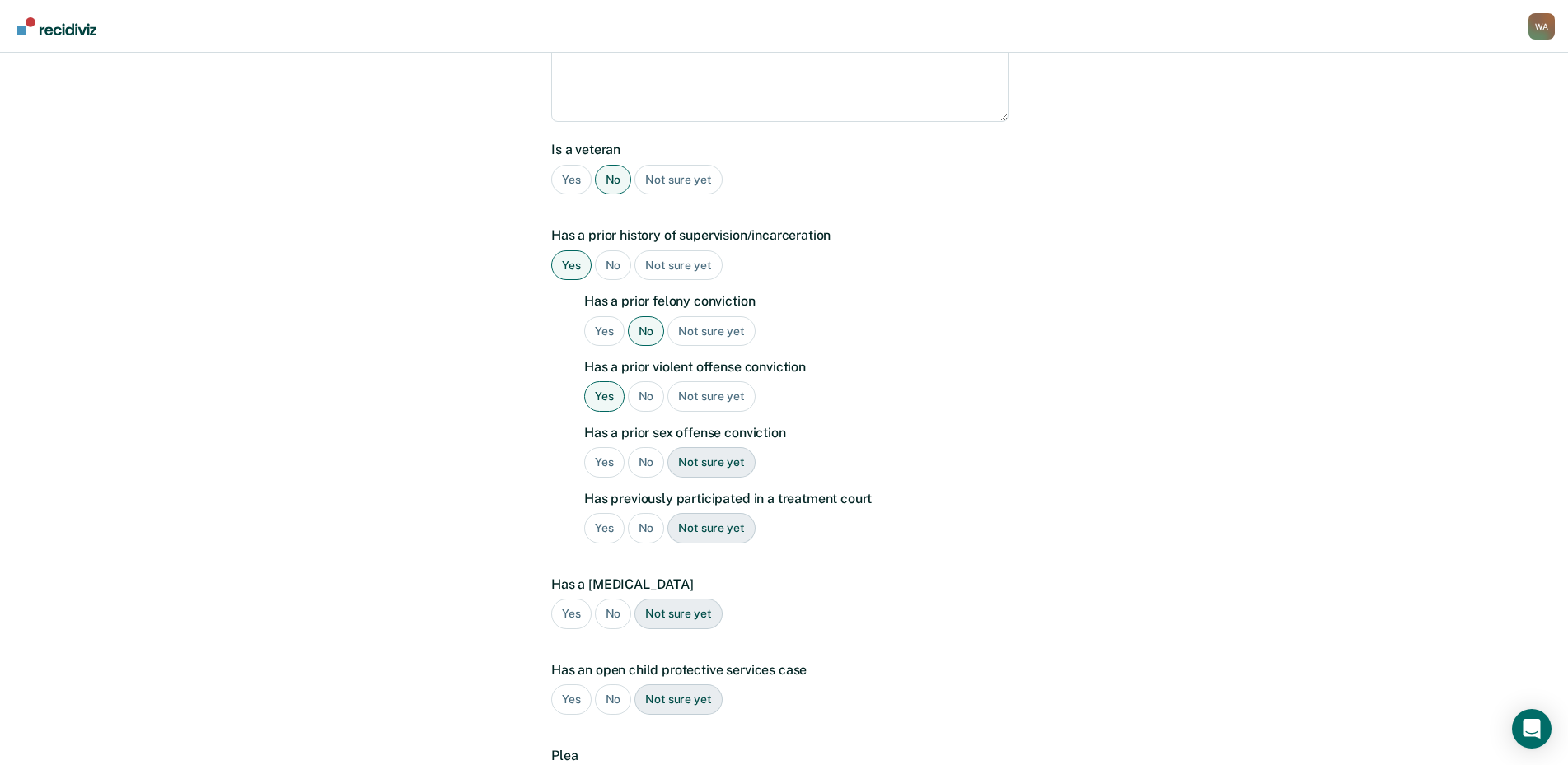
scroll to position [494, 0]
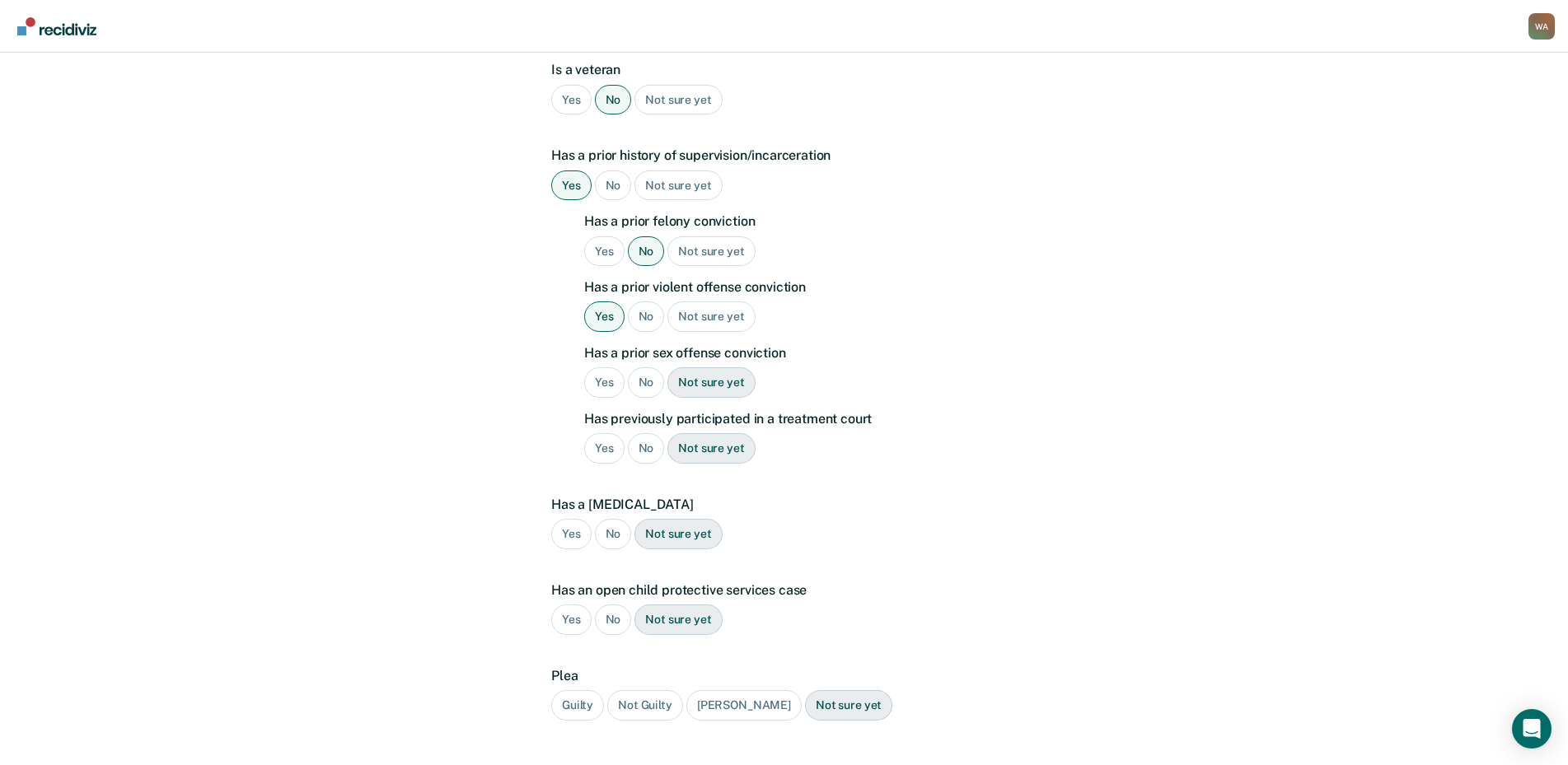
click at [647, 367] on div "No" at bounding box center [646, 382] width 37 height 30
click at [642, 433] on div "No" at bounding box center [646, 448] width 37 height 30
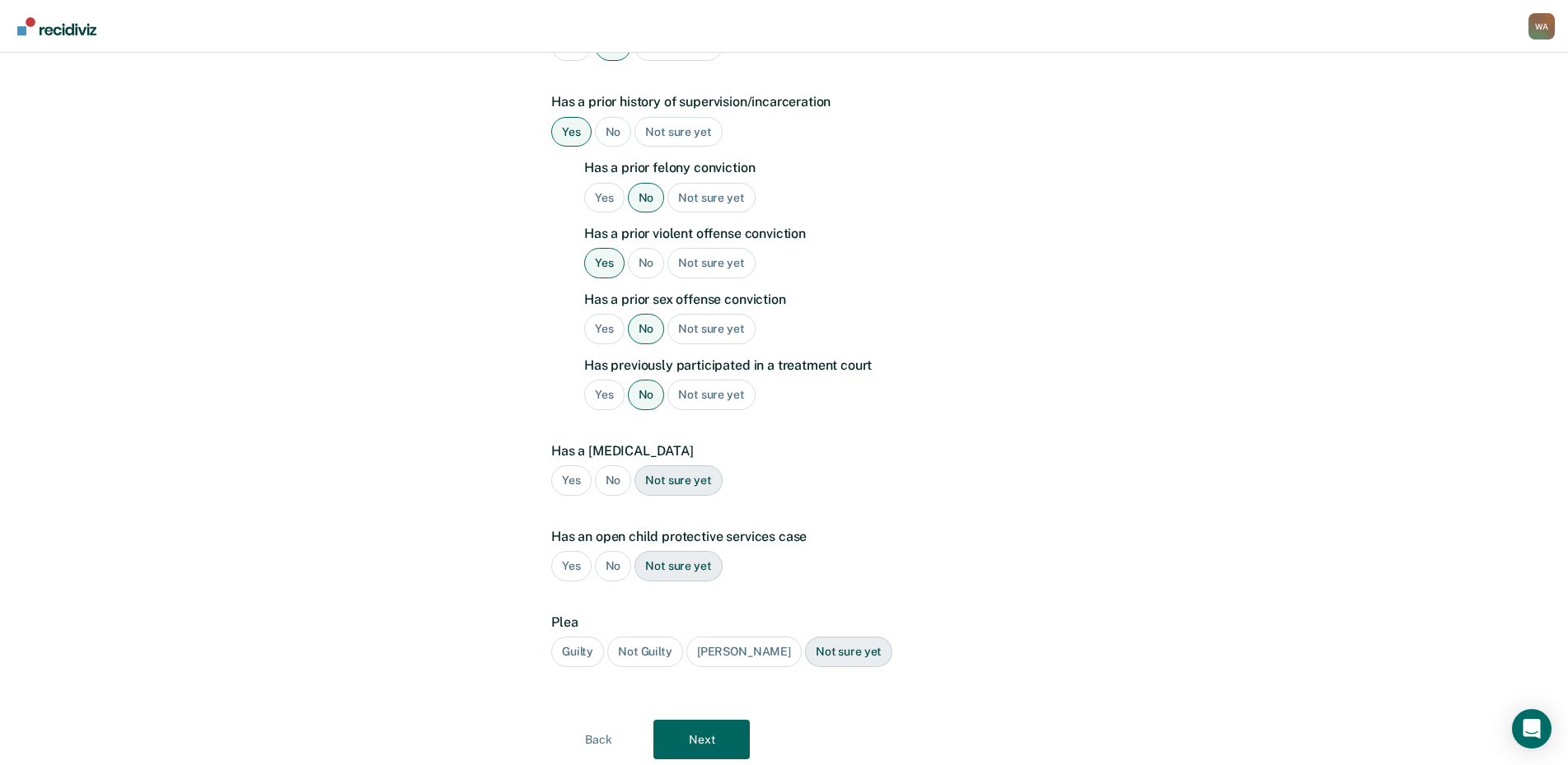
scroll to position [577, 0]
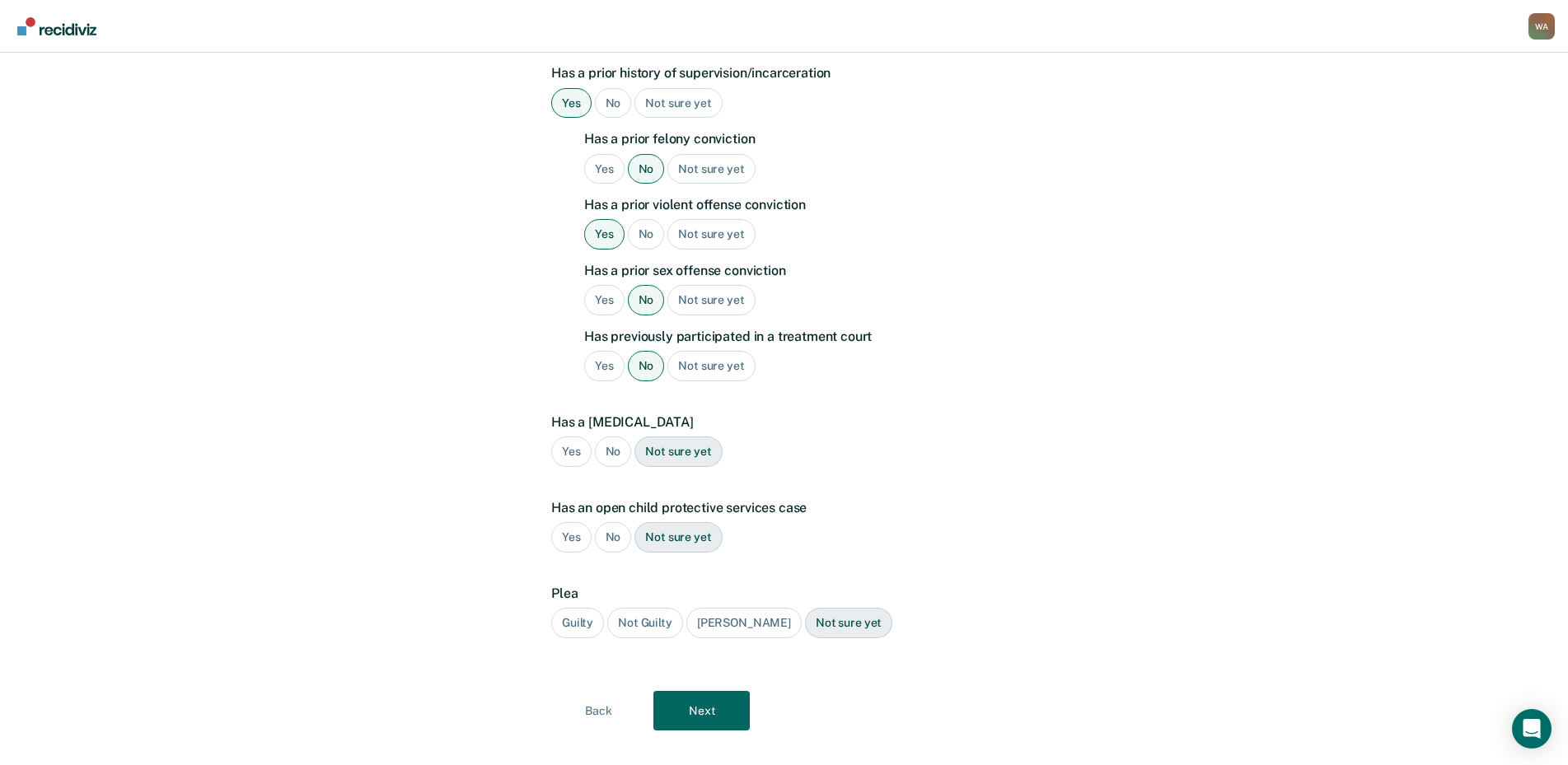
click at [617, 437] on div "No" at bounding box center [613, 452] width 37 height 30
click at [611, 522] on div "No" at bounding box center [613, 537] width 37 height 30
click at [595, 608] on div "Guilty" at bounding box center [577, 623] width 53 height 30
click at [706, 692] on button "Next" at bounding box center [702, 710] width 97 height 39
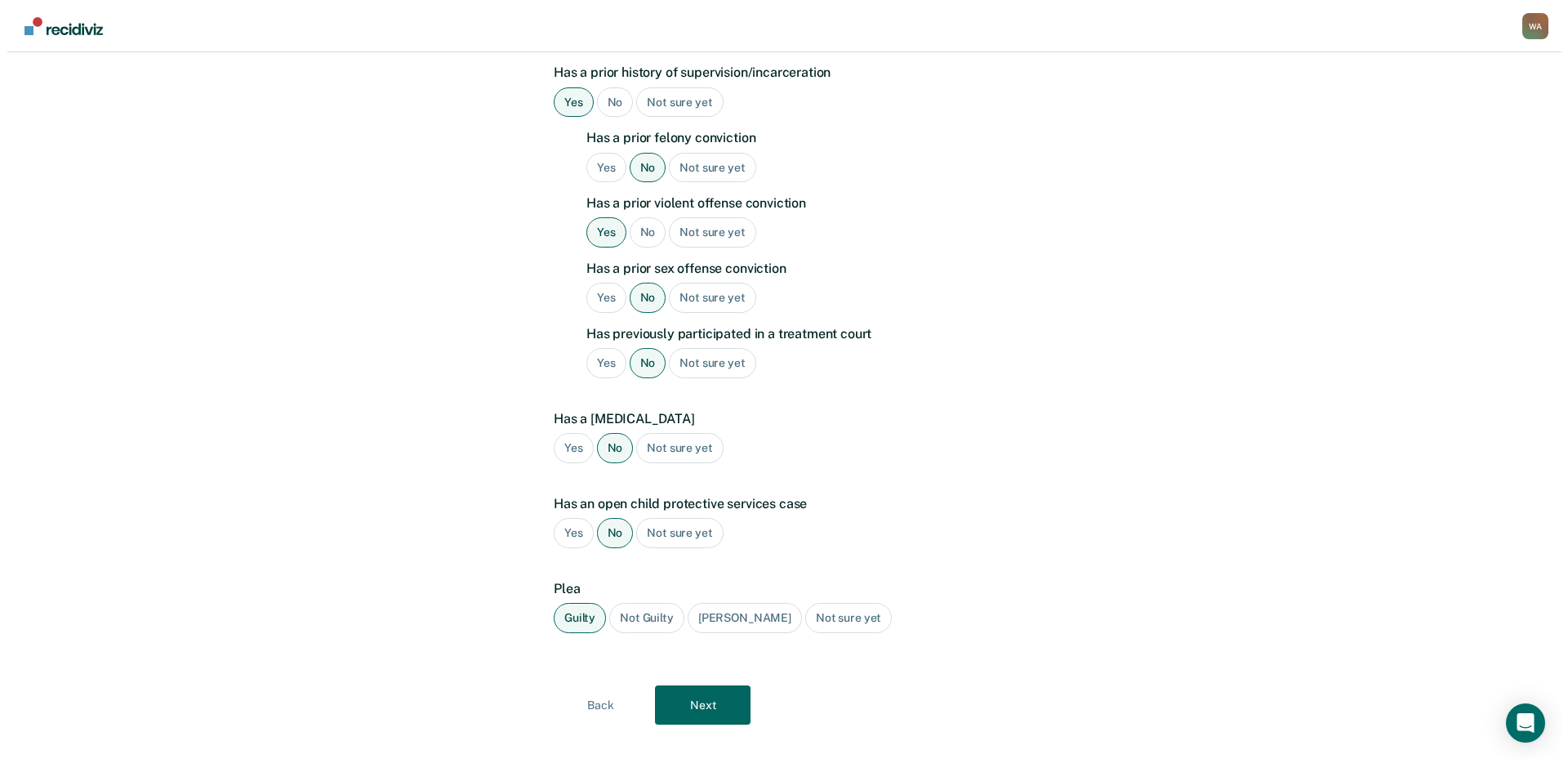
scroll to position [0, 0]
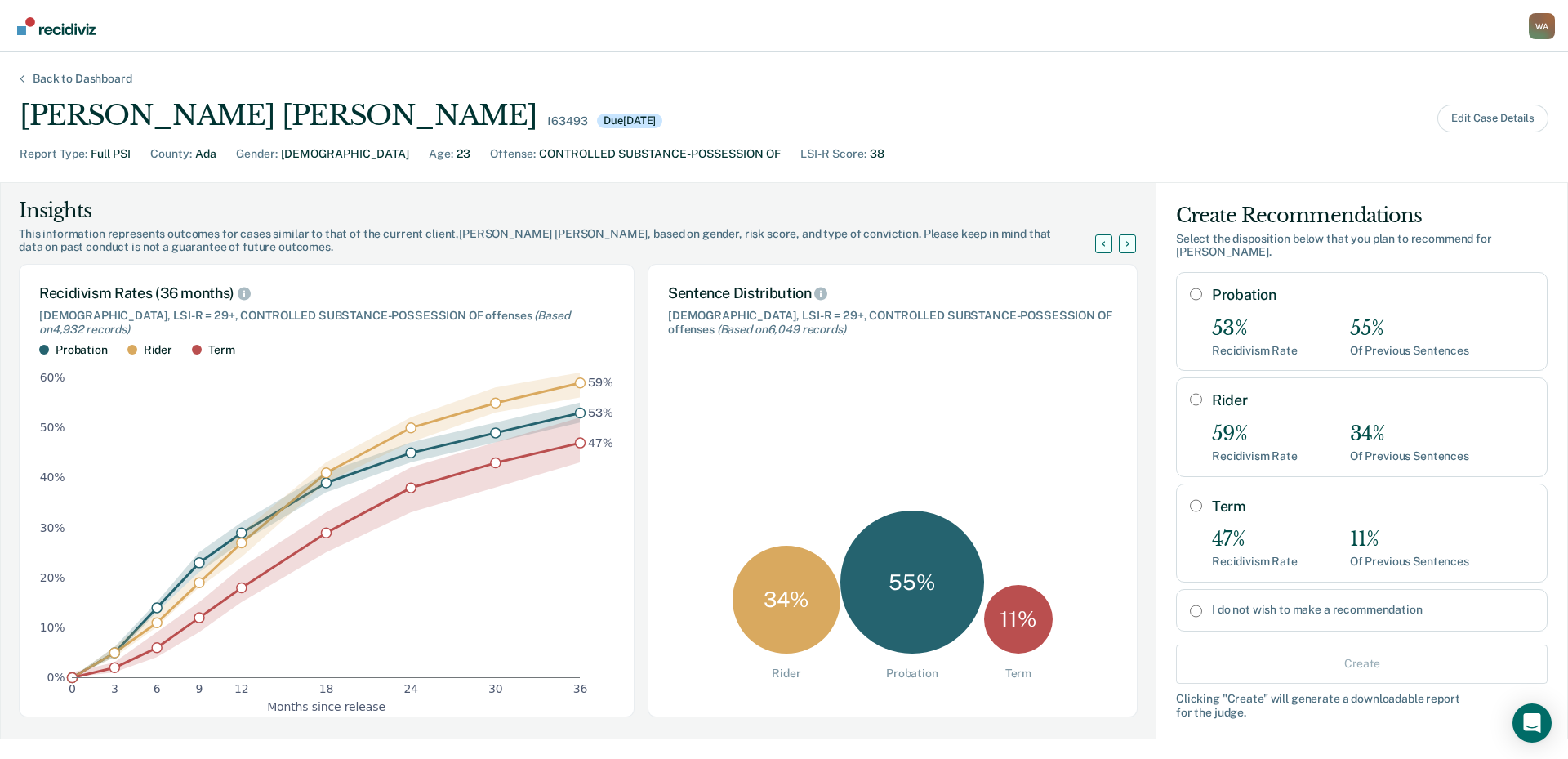
click at [1190, 393] on input "Rider" at bounding box center [1196, 399] width 12 height 13
radio input "true"
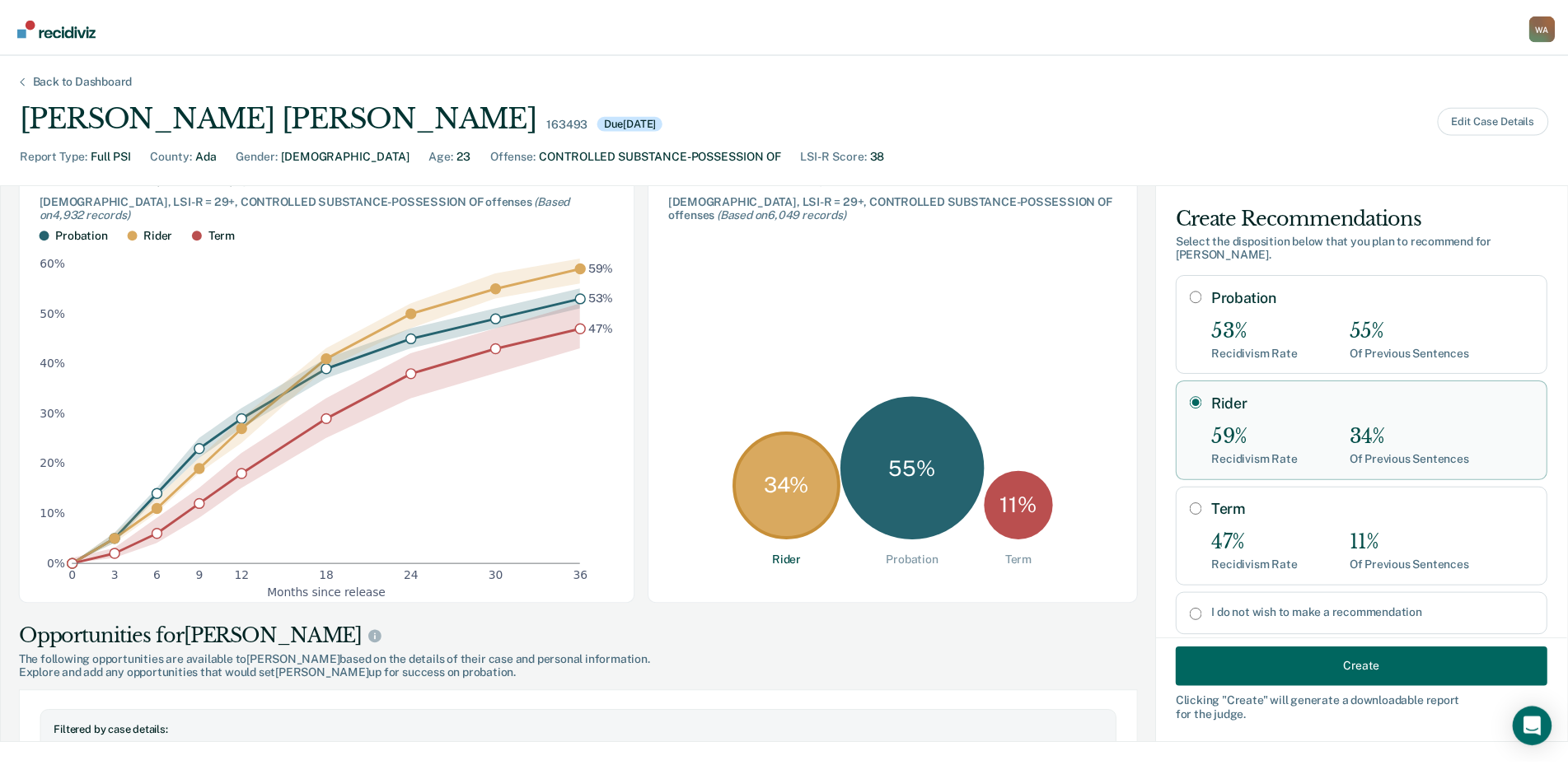
scroll to position [164, 0]
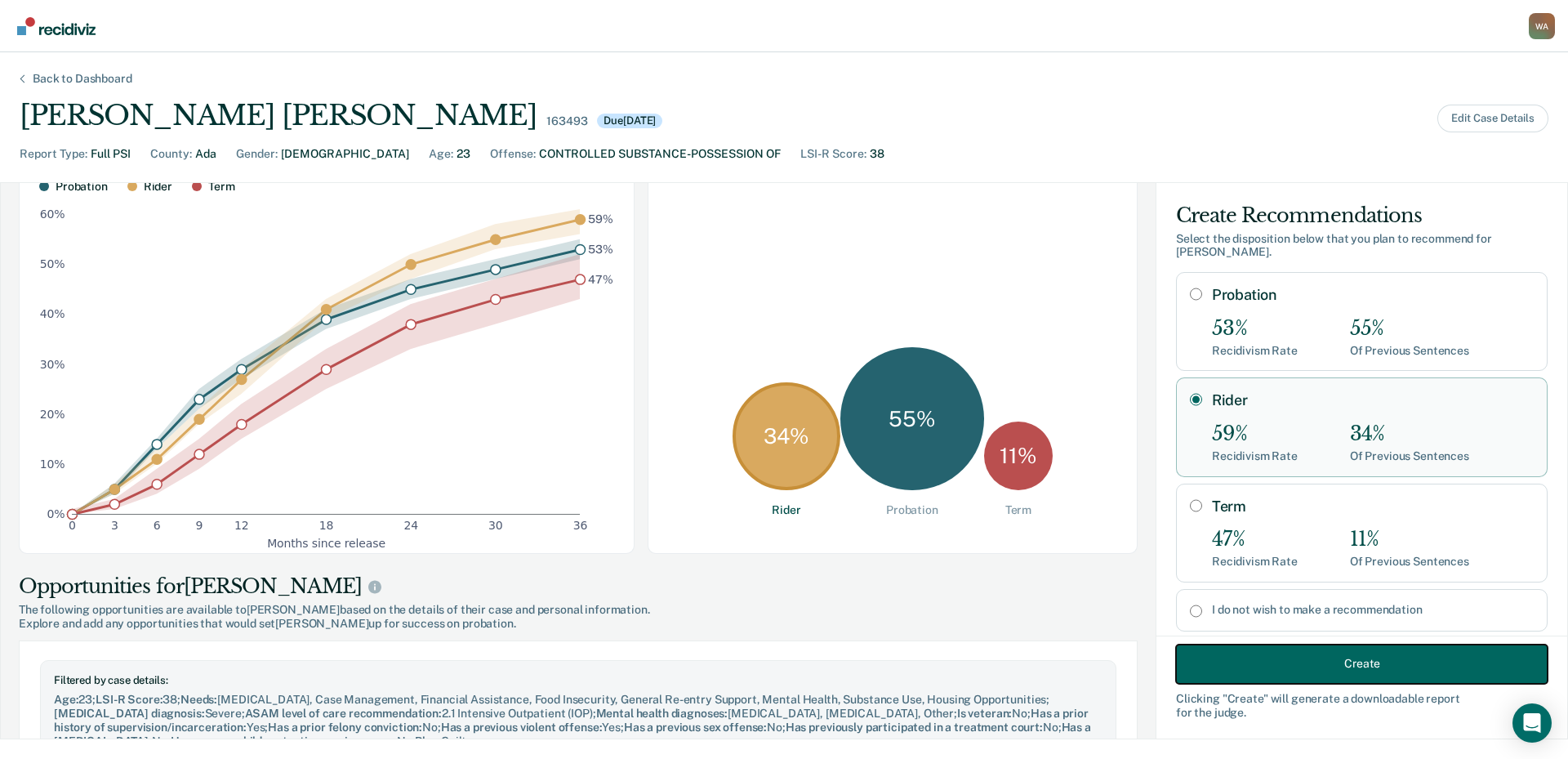
click at [1271, 657] on button "Create" at bounding box center [1362, 663] width 372 height 39
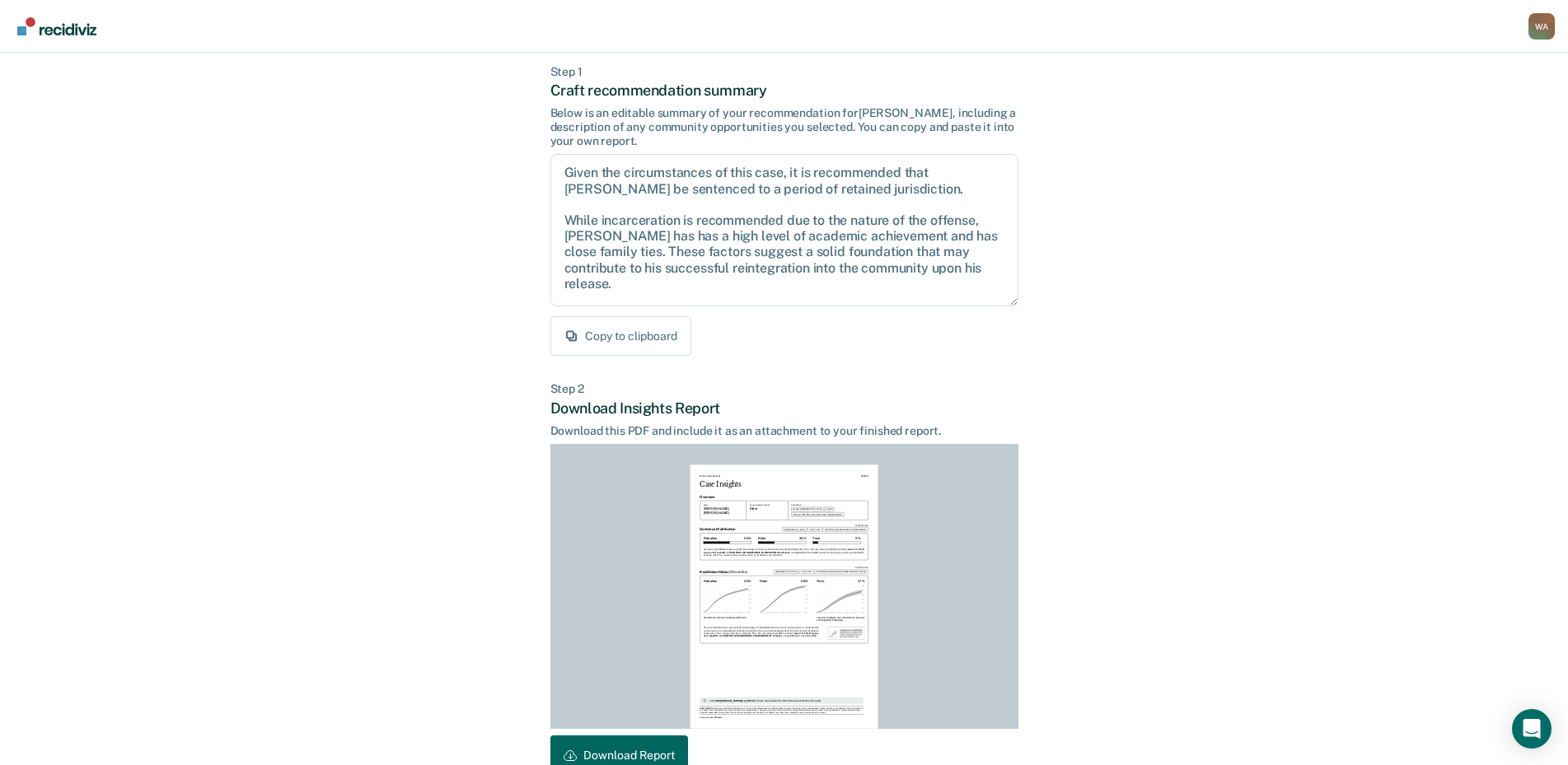
scroll to position [174, 0]
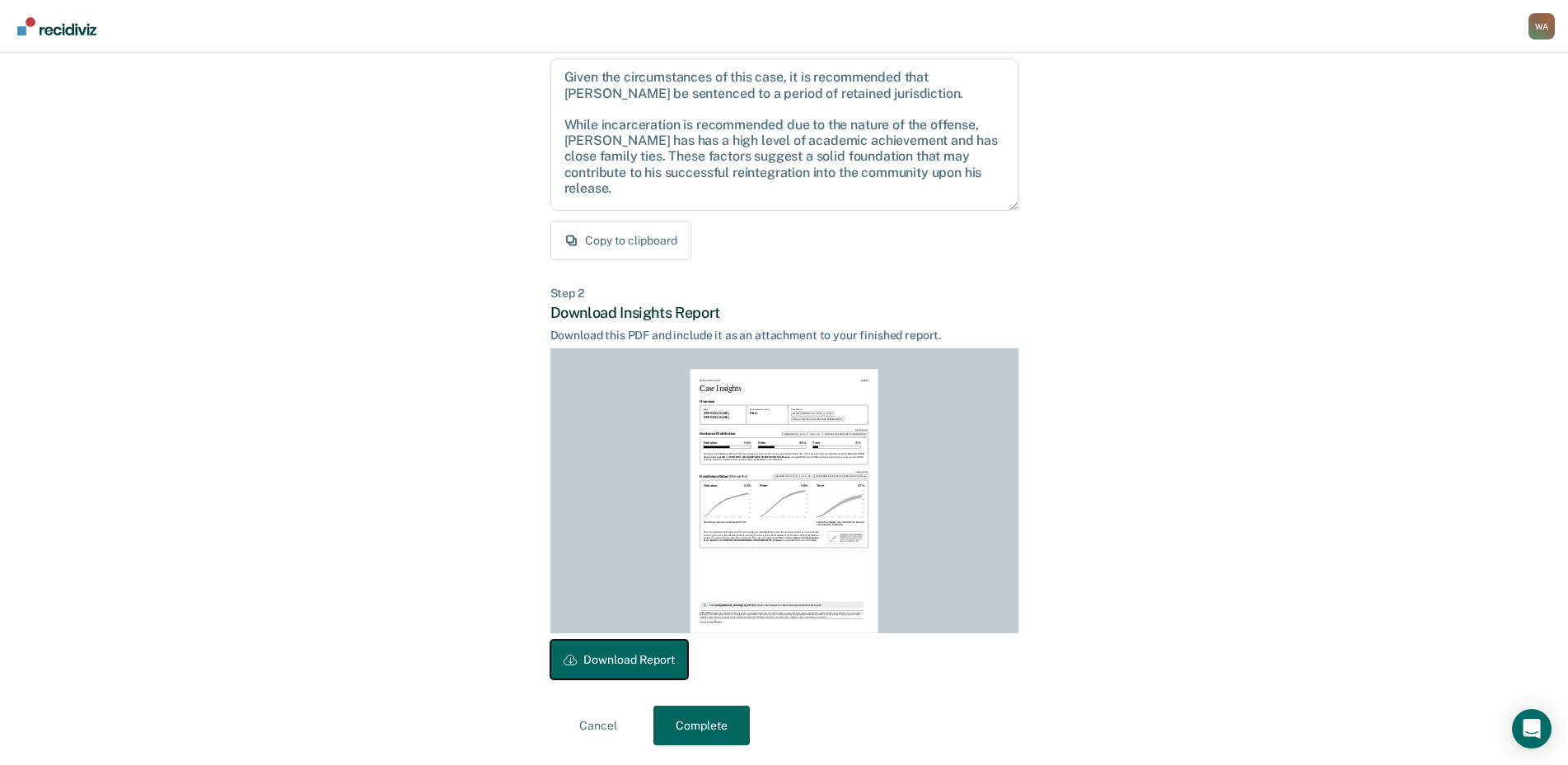
click at [662, 663] on button "Download Report" at bounding box center [619, 659] width 138 height 39
click at [731, 721] on button "Complete" at bounding box center [702, 725] width 97 height 39
